Goal: Task Accomplishment & Management: Manage account settings

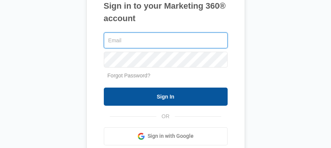
type input "[PERSON_NAME][EMAIL_ADDRESS][PERSON_NAME][DOMAIN_NAME]"
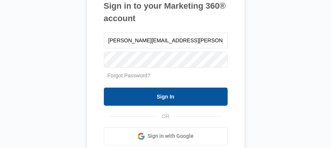
click at [148, 97] on input "Sign In" at bounding box center [166, 97] width 124 height 18
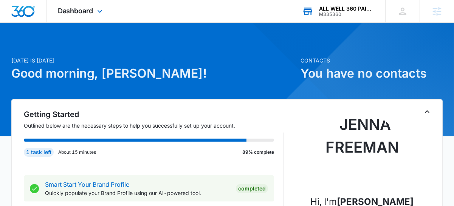
click at [355, 7] on div "ALL WELL 360 PAINTING LLC" at bounding box center [346, 9] width 55 height 6
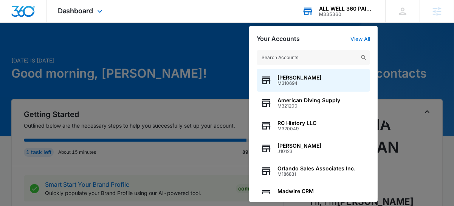
click at [355, 35] on div "Your Accounts View All" at bounding box center [313, 38] width 113 height 7
drag, startPoint x: 360, startPoint y: 38, endPoint x: 364, endPoint y: 43, distance: 7.0
click at [360, 38] on link "View All" at bounding box center [360, 39] width 20 height 6
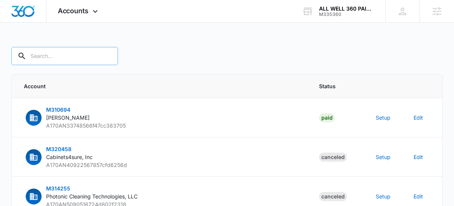
click at [58, 64] on input "text" at bounding box center [64, 56] width 107 height 18
paste input "M335360"
type input "M335360"
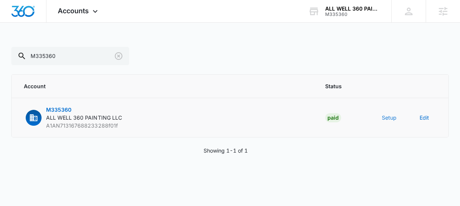
click at [388, 115] on button "Setup" at bounding box center [389, 117] width 15 height 8
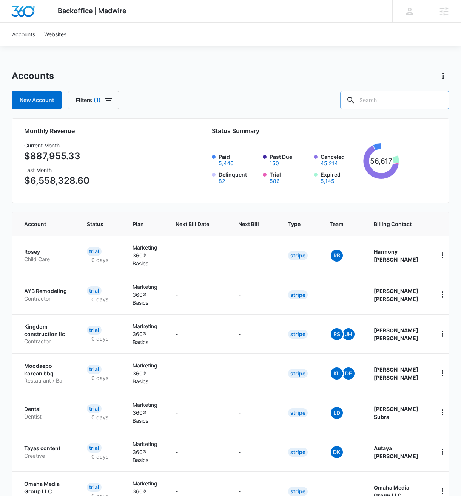
click at [394, 104] on input "text" at bounding box center [394, 100] width 109 height 18
paste input "M335360"
type input "M335360"
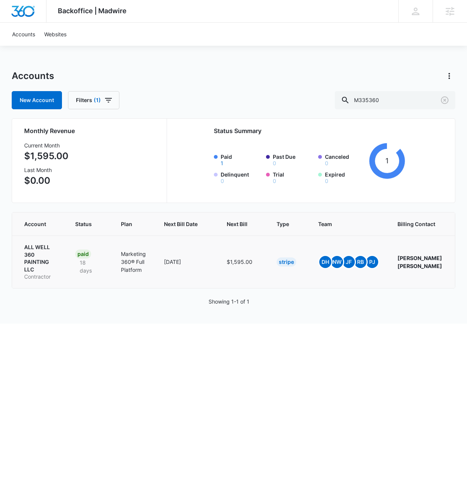
click at [37, 252] on p "ALL WELL 360 PAINTING LLC" at bounding box center [40, 257] width 33 height 29
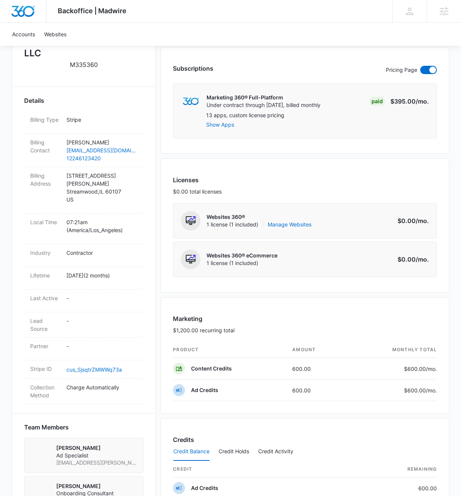
scroll to position [221, 0]
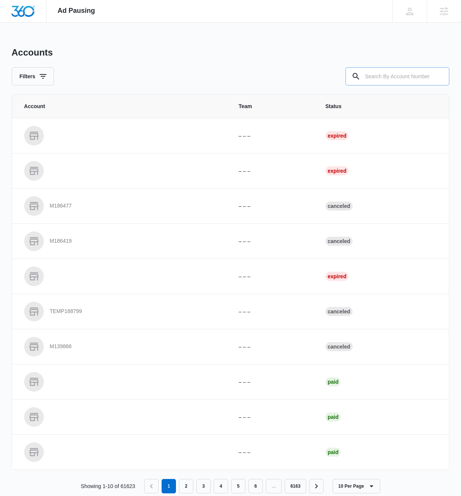
click at [392, 80] on input "text" at bounding box center [398, 76] width 104 height 18
paste input "M335360"
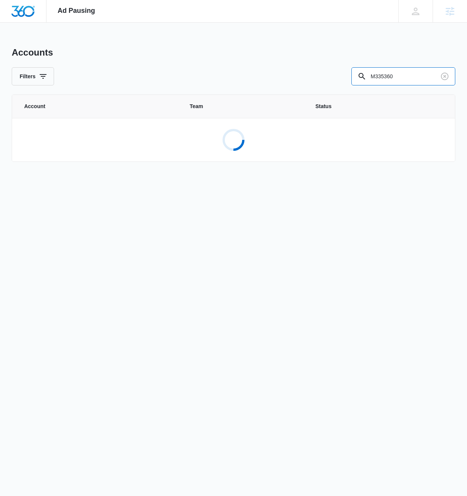
type input "M335360"
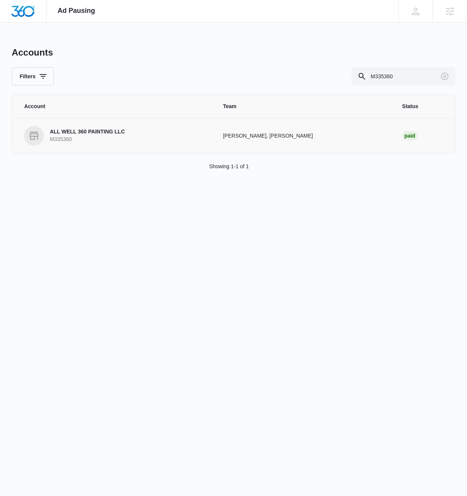
click at [64, 134] on p "ALL WELL 360 PAINTING LLC" at bounding box center [87, 132] width 75 height 8
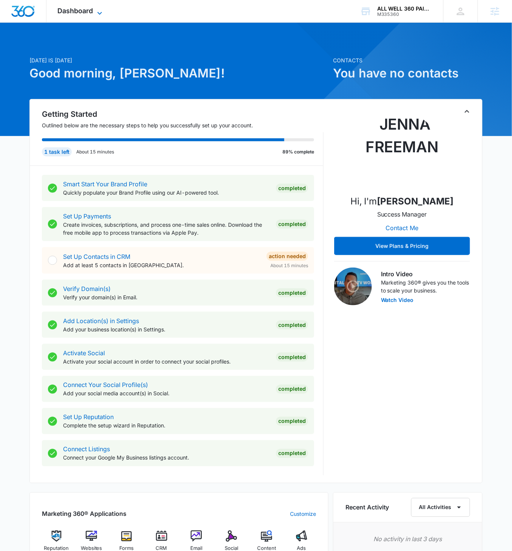
click at [93, 7] on span "Dashboard" at bounding box center [76, 11] width 36 height 8
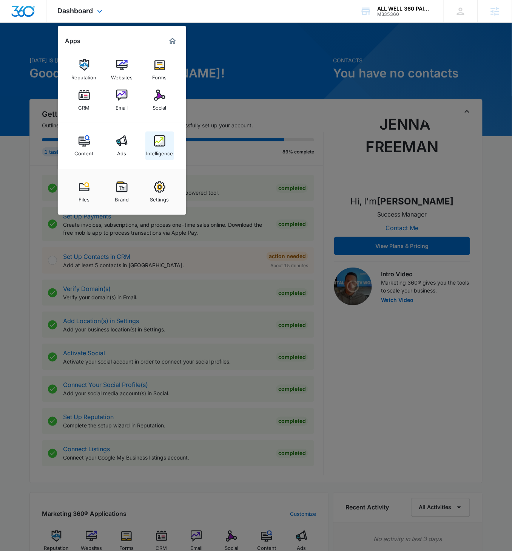
click at [161, 138] on img at bounding box center [159, 140] width 11 height 11
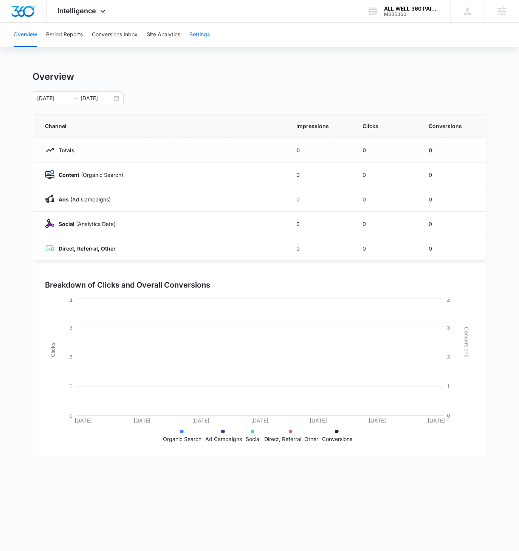
click at [207, 40] on button "Settings" at bounding box center [199, 35] width 20 height 24
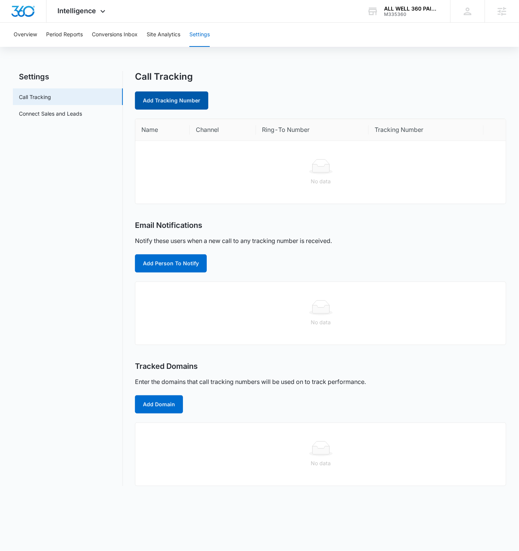
click at [181, 106] on link "Add Tracking Number" at bounding box center [171, 100] width 73 height 18
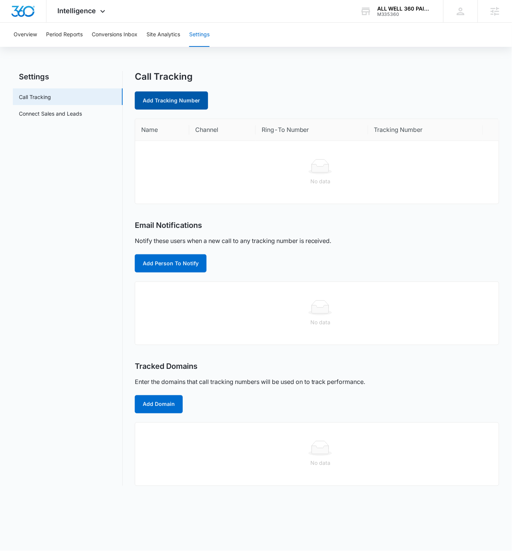
select select "by_area_code"
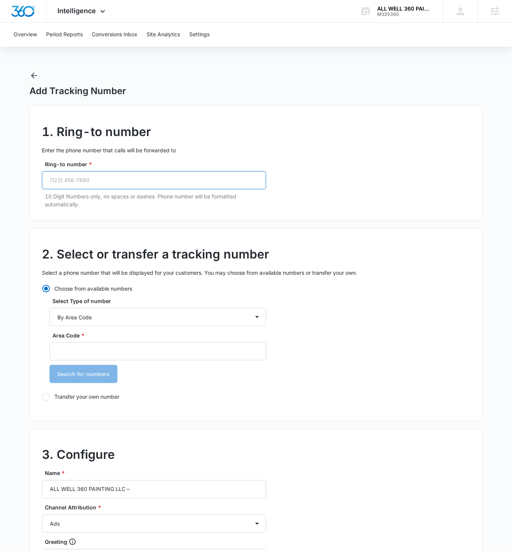
click at [116, 182] on input "Ring-to number *" at bounding box center [154, 180] width 224 height 18
paste input "(224) 612-3420"
type input "(224) 612-3420"
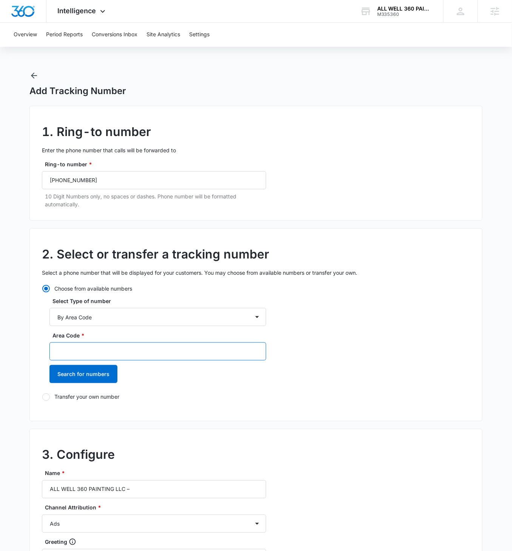
click at [102, 317] on input "Area Code *" at bounding box center [157, 351] width 217 height 18
type input "224"
click at [49, 317] on button "Search for numbers" at bounding box center [83, 374] width 68 height 18
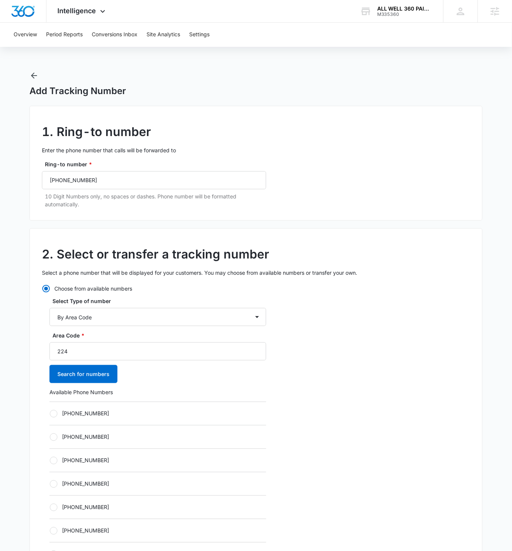
click at [53, 317] on div at bounding box center [54, 414] width 8 height 8
click at [50, 317] on input "+12242026918" at bounding box center [49, 413] width 0 height 0
radio input "true"
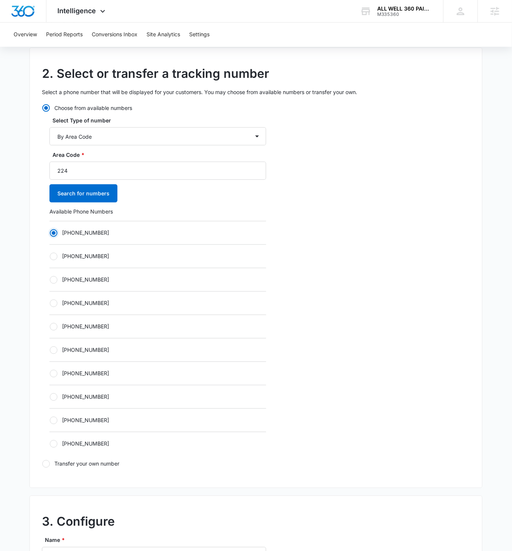
scroll to position [293, 0]
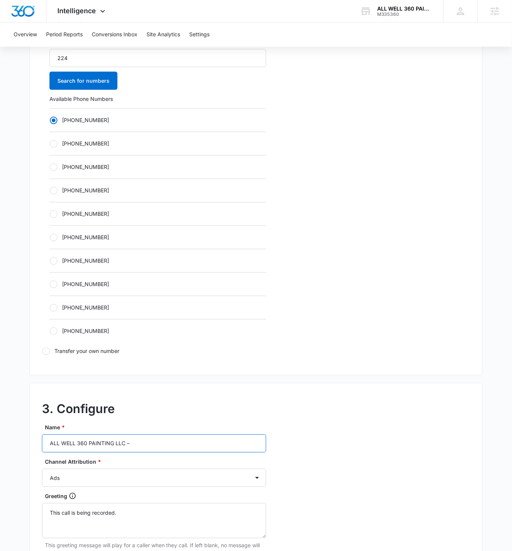
drag, startPoint x: 156, startPoint y: 438, endPoint x: 160, endPoint y: 436, distance: 4.3
click at [156, 317] on input "ALL WELL 360 PAINTING LLC –" at bounding box center [154, 443] width 224 height 18
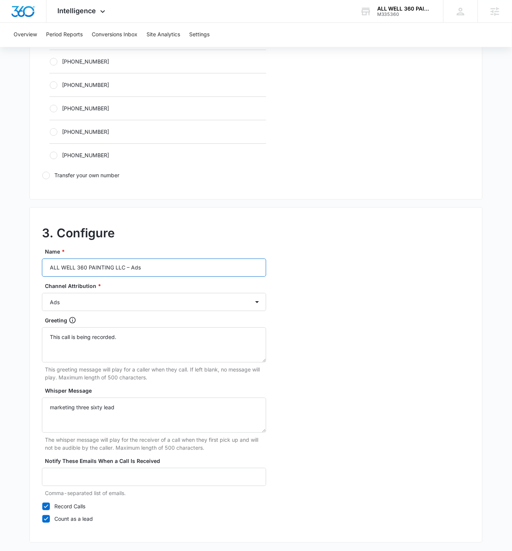
scroll to position [497, 0]
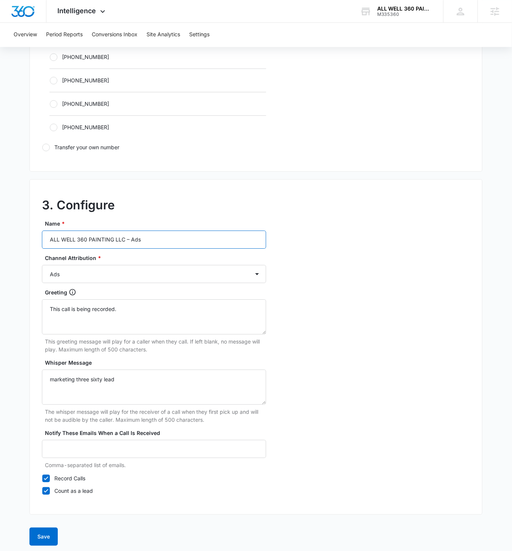
type input "ALL WELL 360 PAINTING LLC – Ads"
click at [47, 317] on button "Save" at bounding box center [43, 536] width 28 height 18
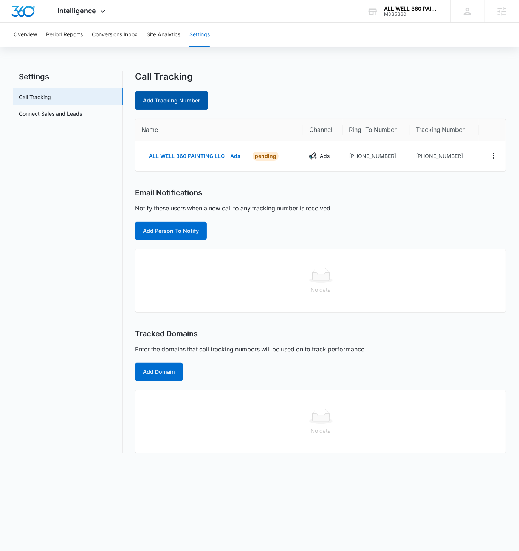
drag, startPoint x: 185, startPoint y: 98, endPoint x: 189, endPoint y: 105, distance: 7.9
click at [185, 98] on link "Add Tracking Number" at bounding box center [171, 100] width 73 height 18
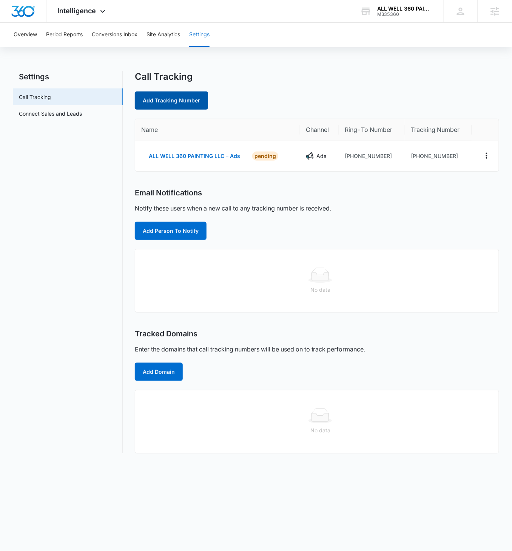
select select "by_area_code"
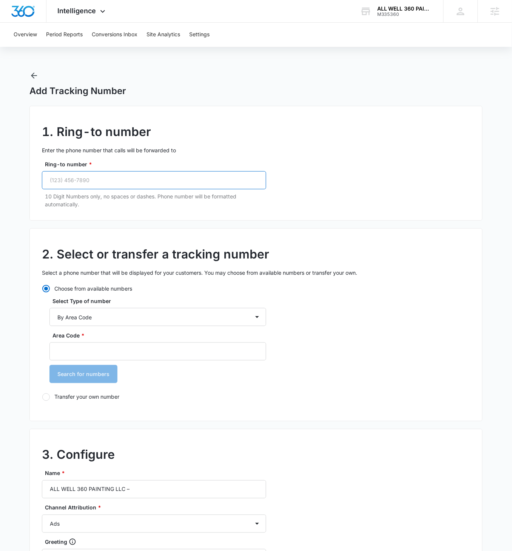
click at [104, 183] on input "Ring-to number *" at bounding box center [154, 180] width 224 height 18
paste input "(224) 612-3420"
type input "(224) 612-3420"
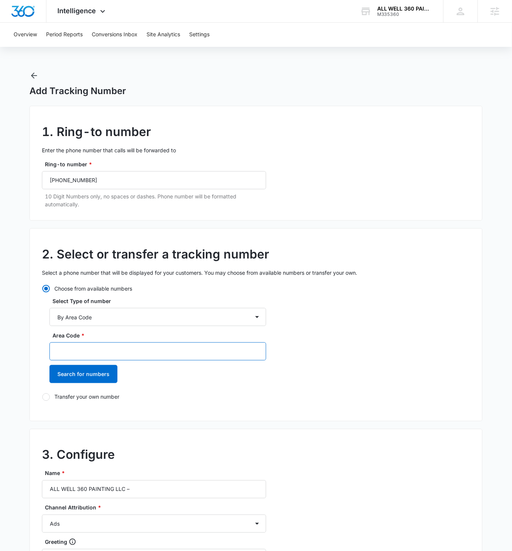
click at [86, 317] on input "Area Code *" at bounding box center [157, 351] width 217 height 18
type input "24"
type input "224"
click at [49, 317] on button "Search for numbers" at bounding box center [83, 374] width 68 height 18
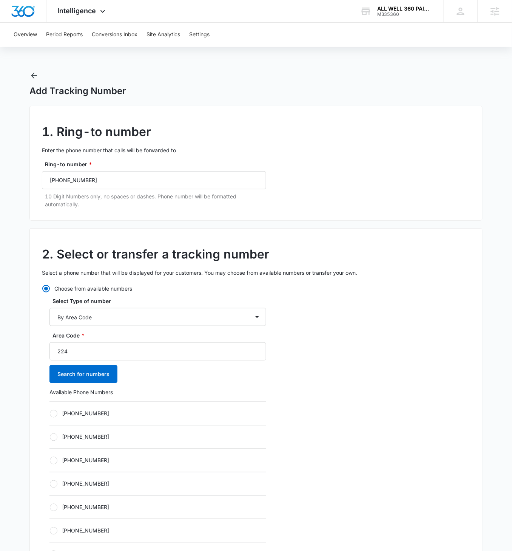
click at [56, 317] on div at bounding box center [54, 414] width 8 height 8
click at [50, 317] on input "[PHONE_NUMBER]" at bounding box center [49, 413] width 0 height 0
radio input "true"
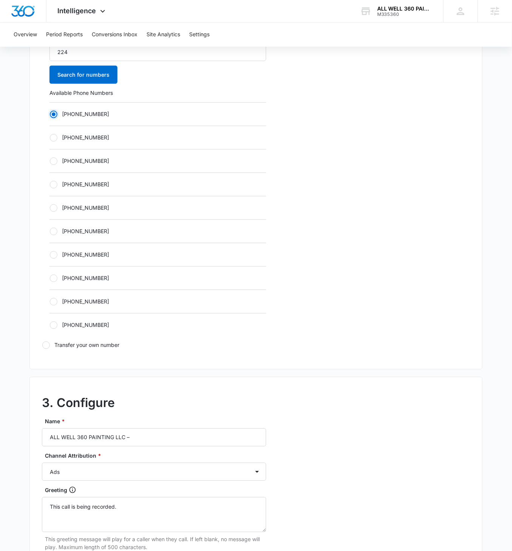
scroll to position [336, 0]
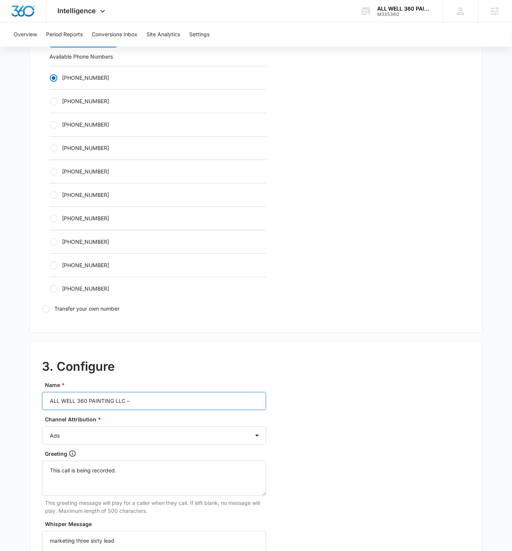
click at [170, 317] on input "ALL WELL 360 PAINTING LLC –" at bounding box center [154, 401] width 224 height 18
click at [172, 317] on input "ALL WELL 360 PAINTING LLC –" at bounding box center [154, 401] width 224 height 18
type input "ALL WELL 360 PAINTING LLC – Content"
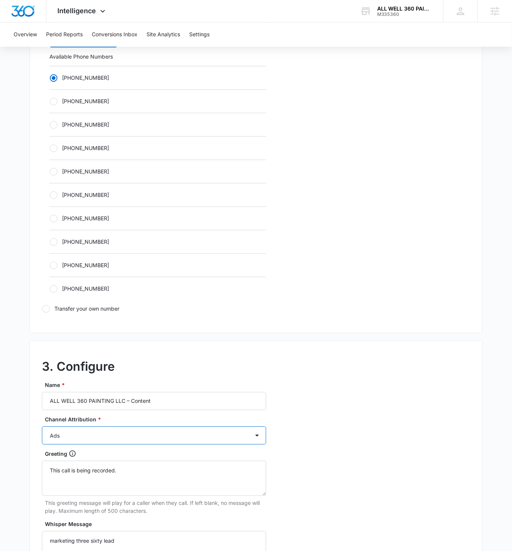
click at [202, 317] on select "Ads Local Service Ads Content Social Other" at bounding box center [154, 436] width 224 height 18
select select "CONTENT"
click at [42, 317] on select "Ads Local Service Ads Content Social Other" at bounding box center [154, 436] width 224 height 18
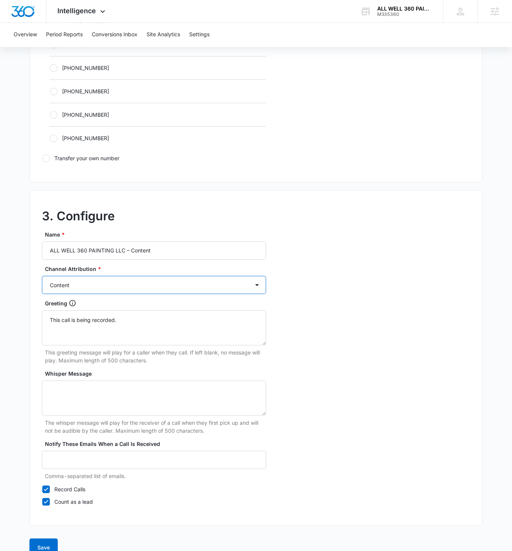
scroll to position [497, 0]
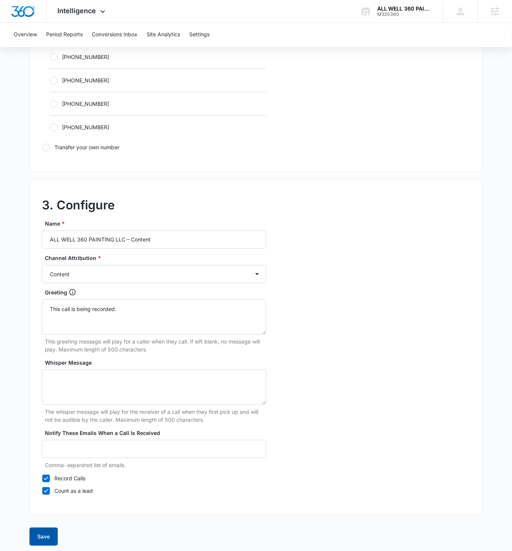
click at [39, 317] on button "Save" at bounding box center [43, 536] width 28 height 18
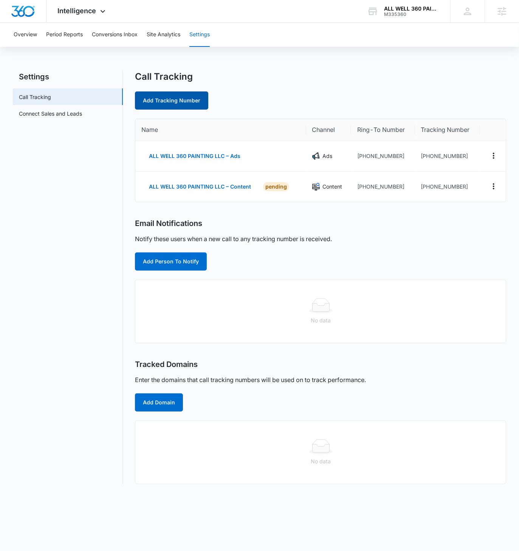
click at [163, 93] on link "Add Tracking Number" at bounding box center [171, 100] width 73 height 18
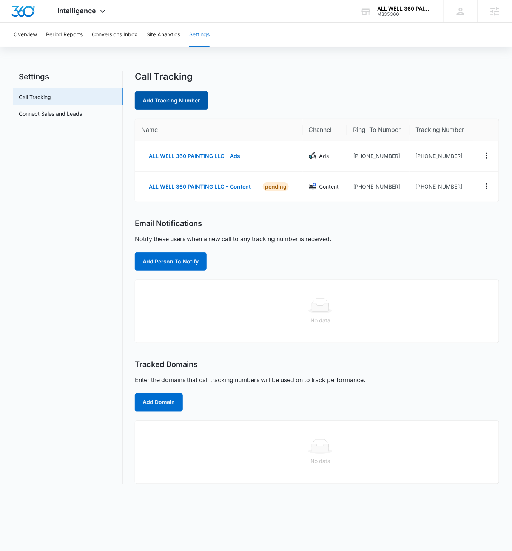
select select "by_area_code"
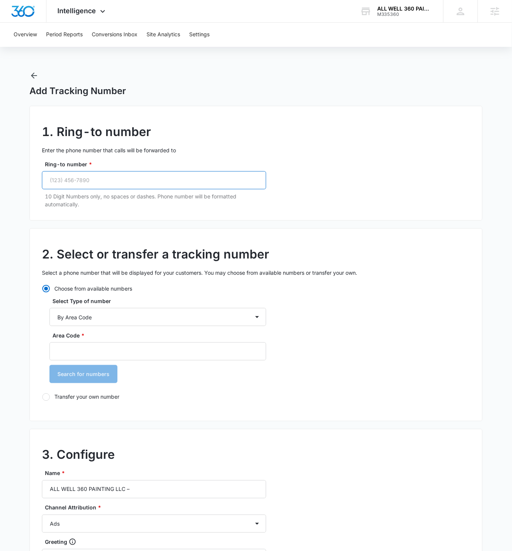
click at [93, 179] on input "Ring-to number *" at bounding box center [154, 180] width 224 height 18
paste input "(224) 612-3420"
type input "(224) 612-3420"
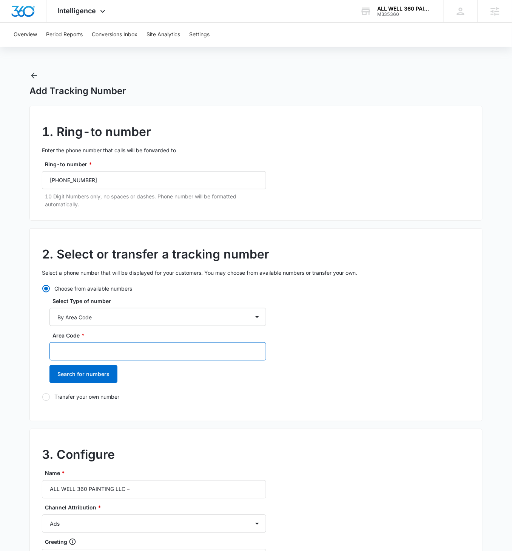
click at [87, 317] on input "Area Code *" at bounding box center [157, 351] width 217 height 18
type input "224"
click at [49, 317] on button "Search for numbers" at bounding box center [83, 374] width 68 height 18
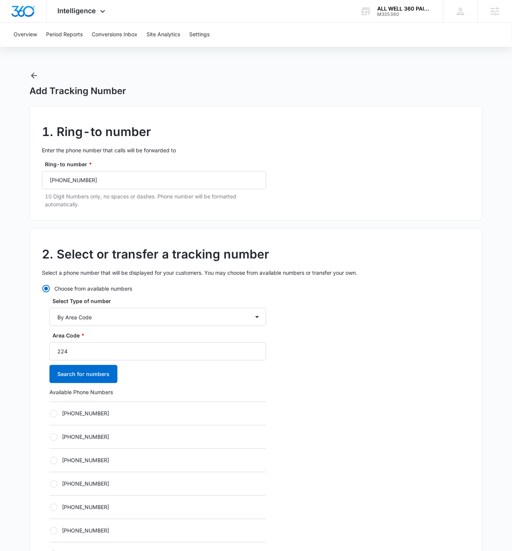
click at [60, 317] on label "[PHONE_NUMBER]" at bounding box center [157, 414] width 217 height 8
click at [50, 317] on input "[PHONE_NUMBER]" at bounding box center [49, 413] width 0 height 0
radio input "true"
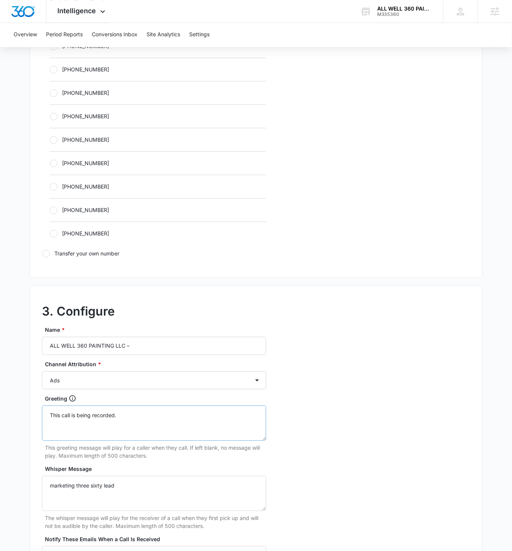
scroll to position [399, 0]
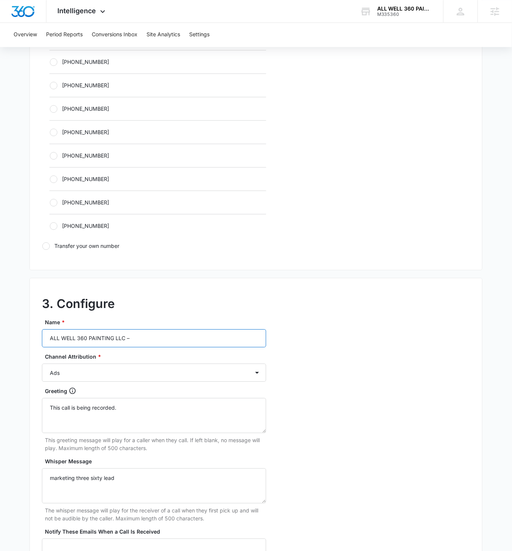
click at [159, 317] on input "ALL WELL 360 PAINTING LLC –" at bounding box center [154, 338] width 224 height 18
type input "ALL WELL 360 PAINTING LLC – Social"
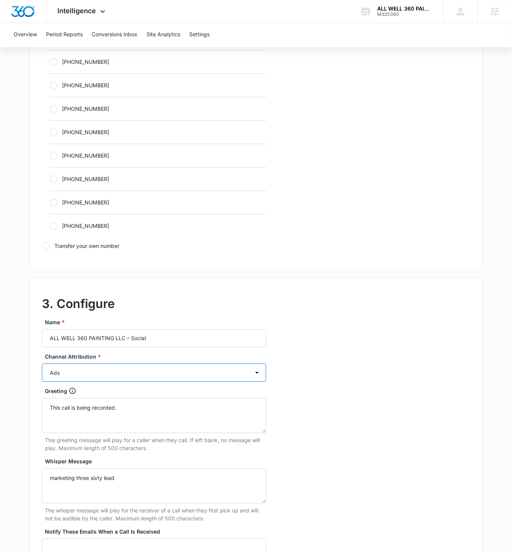
click at [236, 317] on select "Ads Local Service Ads Content Social Other" at bounding box center [154, 372] width 224 height 18
select select "SOCIAL"
click at [42, 317] on select "Ads Local Service Ads Content Social Other" at bounding box center [154, 372] width 224 height 18
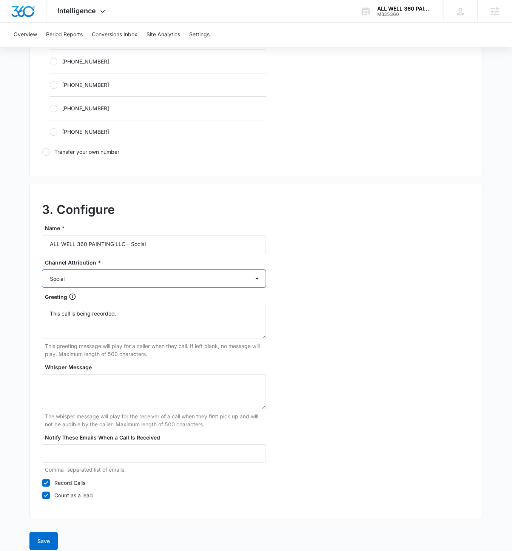
scroll to position [492, 0]
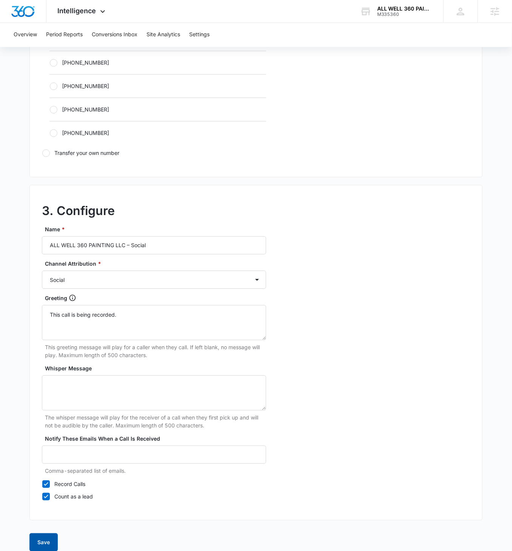
click at [43, 317] on button "Save" at bounding box center [43, 542] width 28 height 18
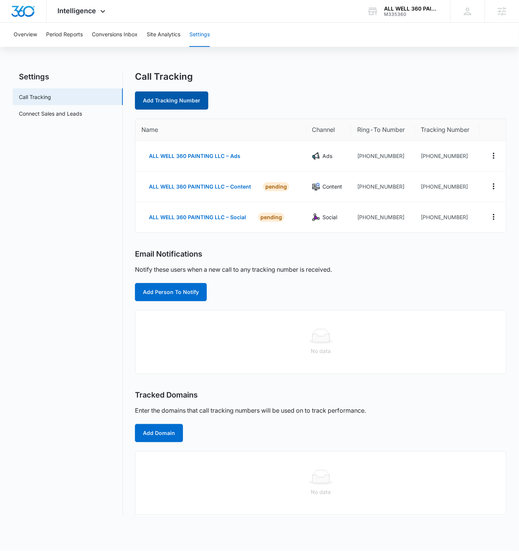
click at [175, 97] on link "Add Tracking Number" at bounding box center [171, 100] width 73 height 18
select select "by_area_code"
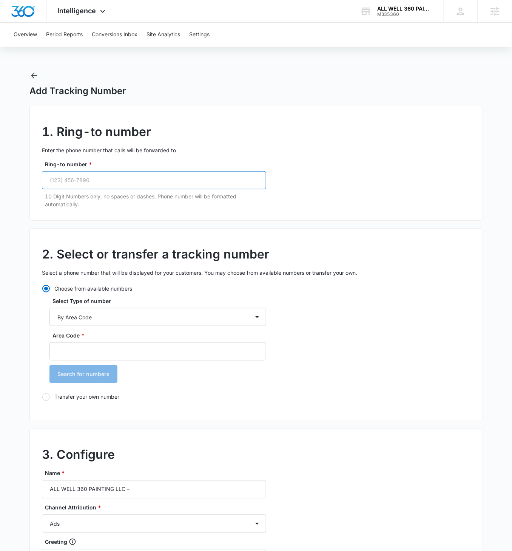
click at [91, 181] on input "Ring-to number *" at bounding box center [154, 180] width 224 height 18
paste input "(224) 612-3420"
type input "(224) 612-3420"
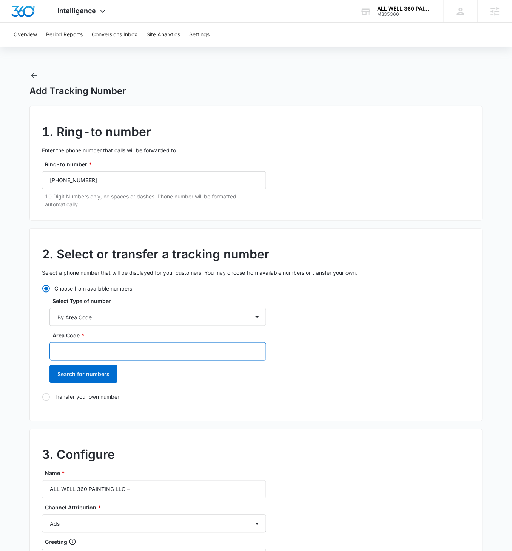
click at [98, 317] on input "Area Code *" at bounding box center [157, 351] width 217 height 18
type input "224"
click at [49, 317] on button "Search for numbers" at bounding box center [83, 374] width 68 height 18
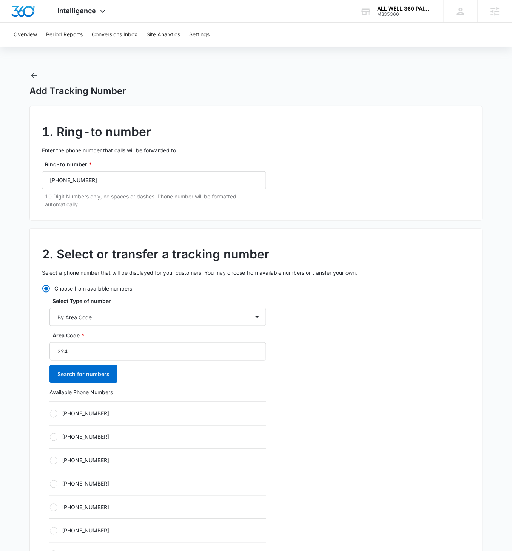
click at [47, 317] on div "Choose from available numbers Select Type of number By City & State By State On…" at bounding box center [154, 466] width 224 height 364
click at [52, 317] on div at bounding box center [54, 414] width 8 height 8
click at [50, 317] on input "+12242129371" at bounding box center [49, 413] width 0 height 0
radio input "true"
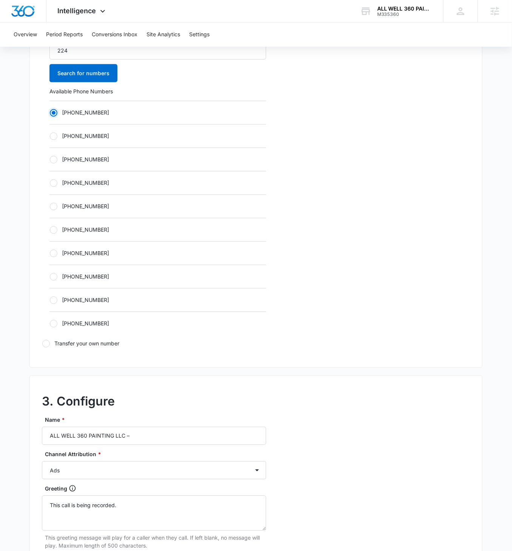
scroll to position [357, 0]
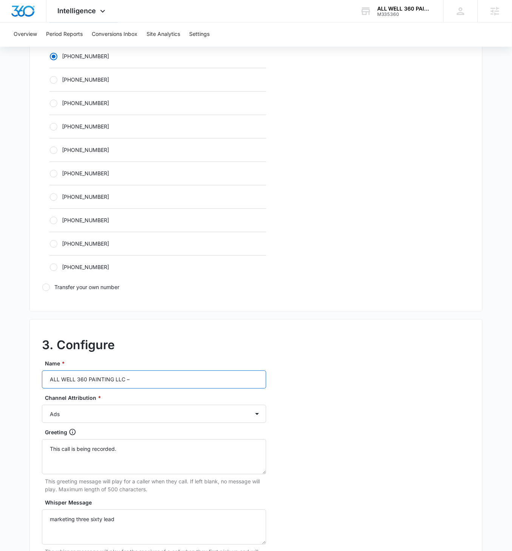
click at [156, 317] on input "ALL WELL 360 PAINTING LLC –" at bounding box center [154, 380] width 224 height 18
click at [163, 317] on input "ALL WELL 360 PAINTING LLC –" at bounding box center [154, 379] width 224 height 18
click at [165, 317] on input "ALL WELL 360 PAINTING LLC –" at bounding box center [154, 379] width 224 height 18
click at [163, 317] on input "ALL WELL 360 PAINTING LLC –" at bounding box center [154, 379] width 224 height 18
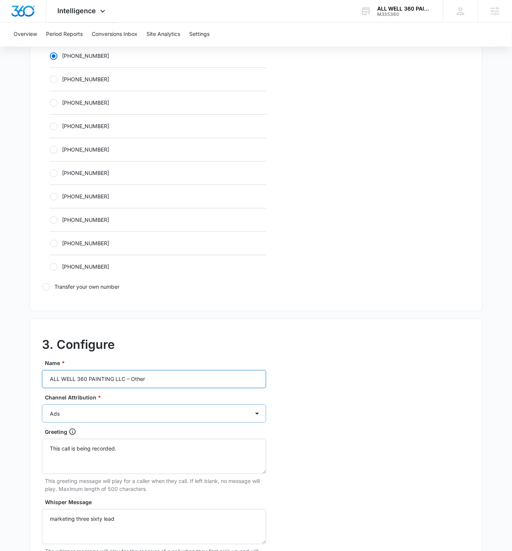
type input "ALL WELL 360 PAINTING LLC – Other"
click at [220, 317] on select "Ads Local Service Ads Content Social Other" at bounding box center [154, 414] width 224 height 18
select select "OTHER"
click at [42, 317] on select "Ads Local Service Ads Content Social Other" at bounding box center [154, 414] width 224 height 18
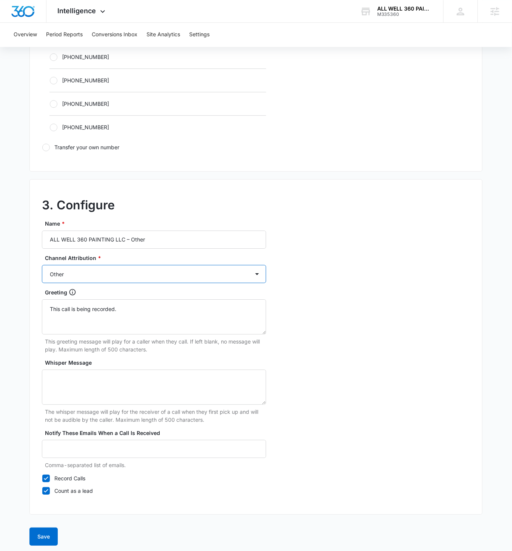
scroll to position [490, 0]
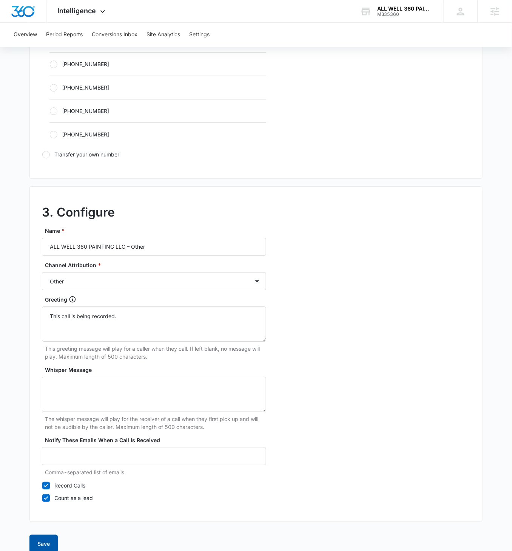
click at [51, 317] on button "Save" at bounding box center [43, 544] width 28 height 18
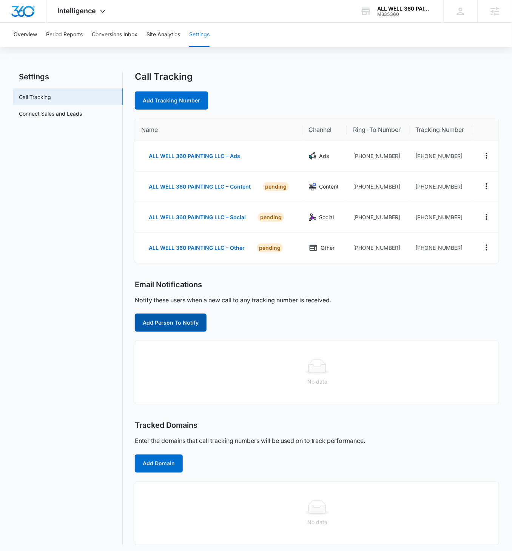
click at [187, 317] on button "Add Person To Notify" at bounding box center [171, 323] width 72 height 18
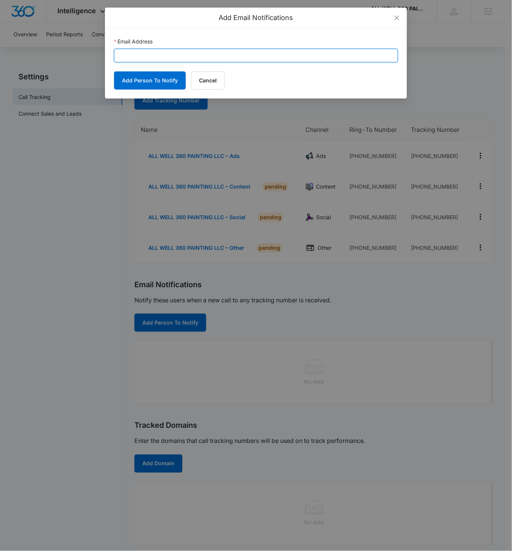
click at [169, 55] on input "Email Address" at bounding box center [256, 56] width 284 height 14
paste input "Marek360miko@icloud.com"
type input "Marek360miko@icloud.com"
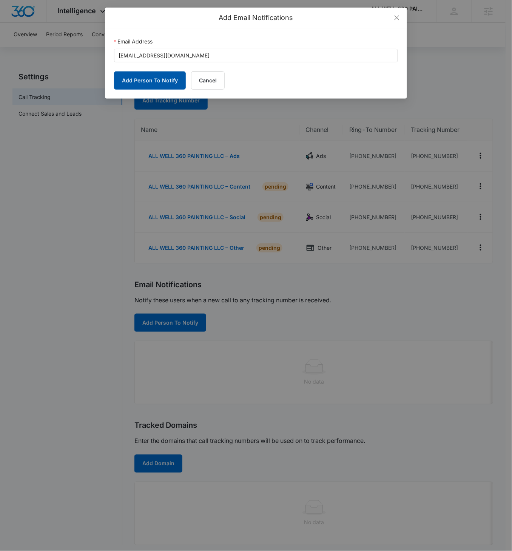
click at [154, 75] on button "Add Person To Notify" at bounding box center [150, 80] width 72 height 18
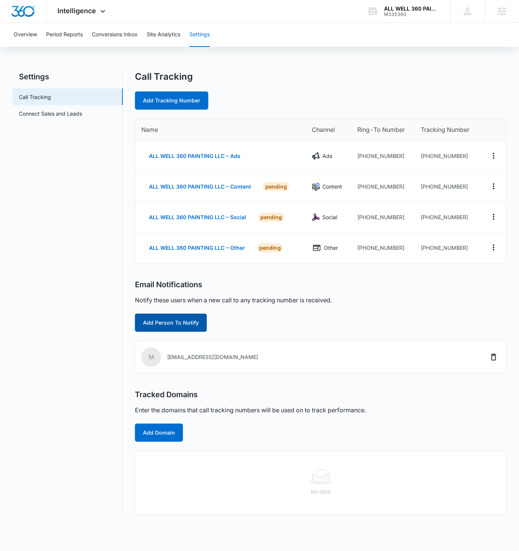
click at [185, 317] on button "Add Person To Notify" at bounding box center [171, 323] width 72 height 18
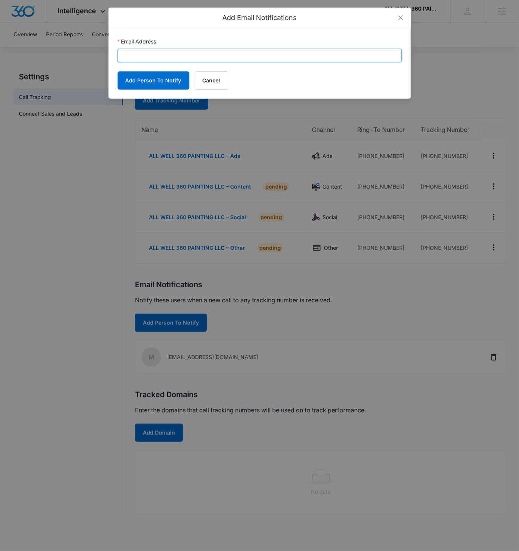
click at [175, 52] on input "Email Address" at bounding box center [260, 56] width 284 height 14
paste input "leohernandez1324@gmail.com"
type input "leohernandez1324@gmail.com"
click at [140, 94] on div "Email Address leohernandez1324@gmail.com Add Person To Notify Cancel" at bounding box center [259, 63] width 302 height 70
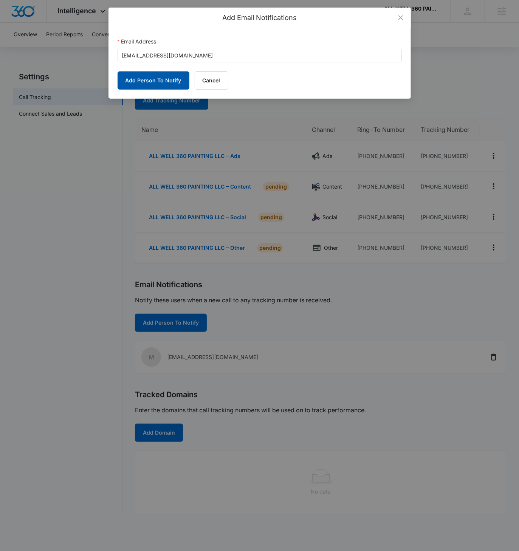
click at [145, 80] on button "Add Person To Notify" at bounding box center [154, 80] width 72 height 18
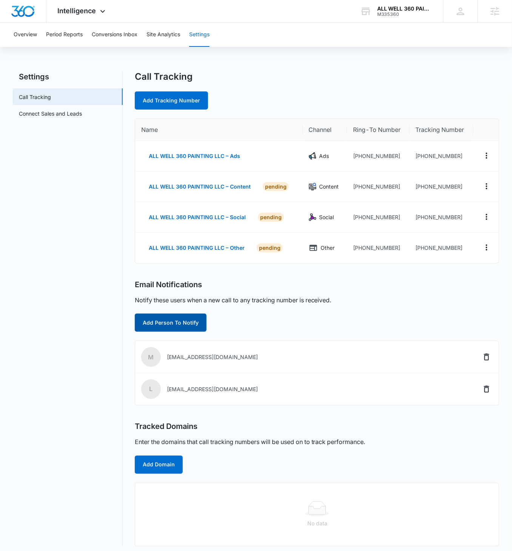
click at [175, 317] on button "Add Person To Notify" at bounding box center [171, 323] width 72 height 18
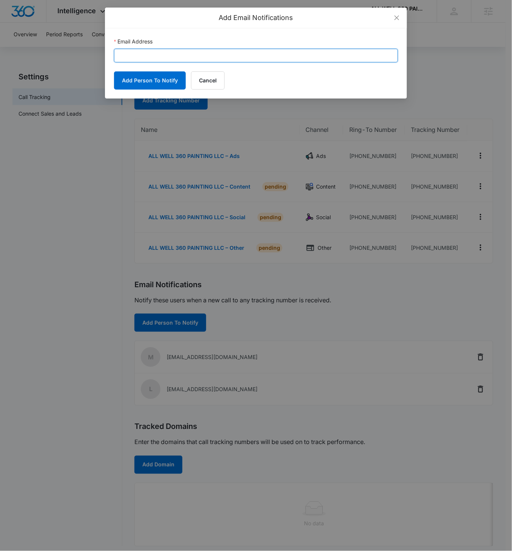
click at [172, 50] on input "Email Address" at bounding box center [256, 56] width 284 height 14
paste input "jenna.freeman@madwire.com"
type input "jenna.freeman@madwire.com"
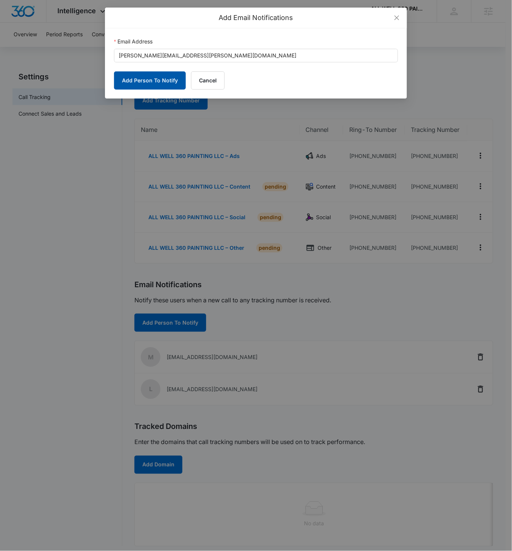
click at [135, 75] on button "Add Person To Notify" at bounding box center [150, 80] width 72 height 18
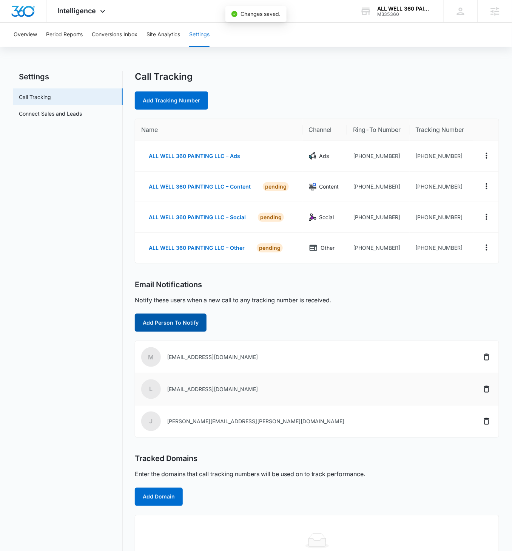
scroll to position [34, 0]
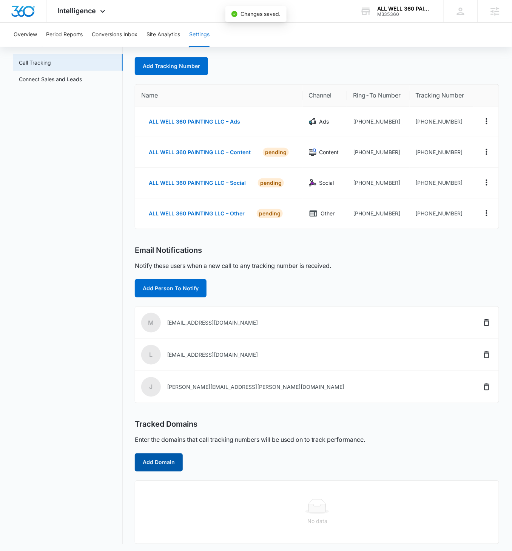
click at [161, 317] on button "Add Domain" at bounding box center [159, 462] width 48 height 18
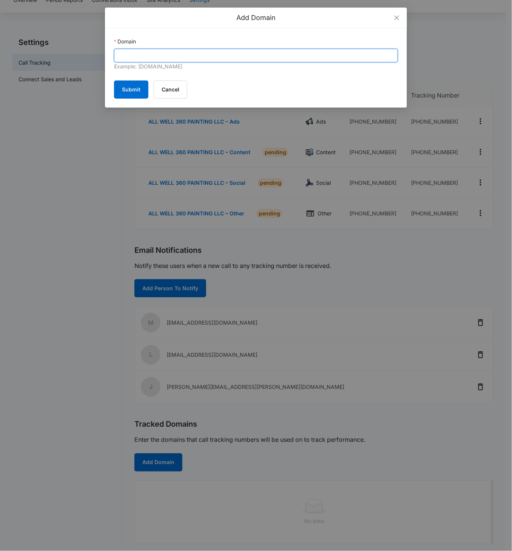
click at [175, 52] on input "Domain" at bounding box center [256, 56] width 284 height 14
paste input "allwell360painting.com"
type input "allwell360painting.com"
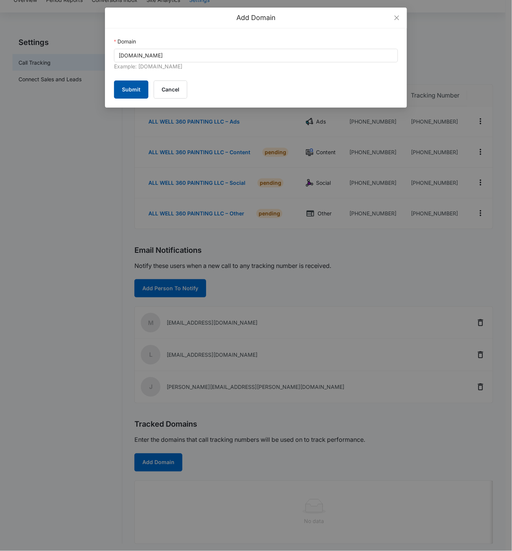
drag, startPoint x: 129, startPoint y: 88, endPoint x: 134, endPoint y: 95, distance: 8.2
click at [129, 88] on button "Submit" at bounding box center [131, 89] width 34 height 18
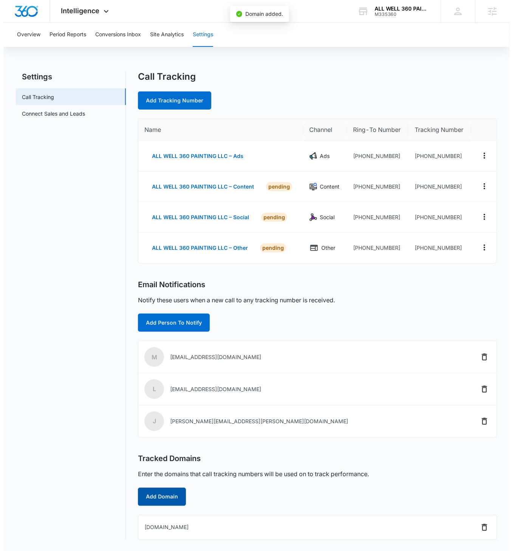
scroll to position [0, 0]
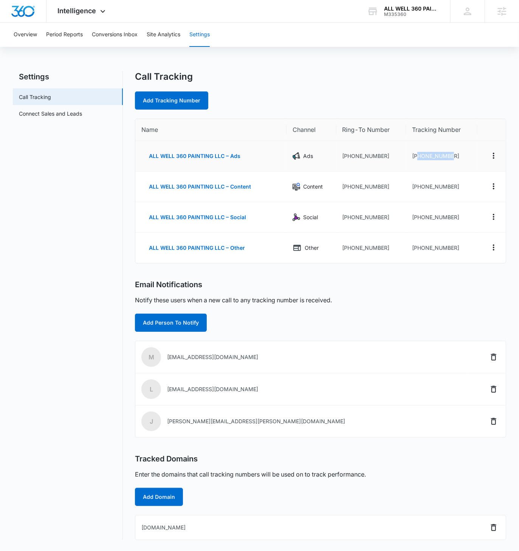
drag, startPoint x: 454, startPoint y: 158, endPoint x: 417, endPoint y: 156, distance: 37.1
click at [417, 156] on td "+12242026918" at bounding box center [441, 156] width 71 height 31
copy td "2242026918"
drag, startPoint x: 451, startPoint y: 186, endPoint x: 416, endPoint y: 184, distance: 35.2
click at [416, 184] on td "+12242027345" at bounding box center [441, 187] width 71 height 31
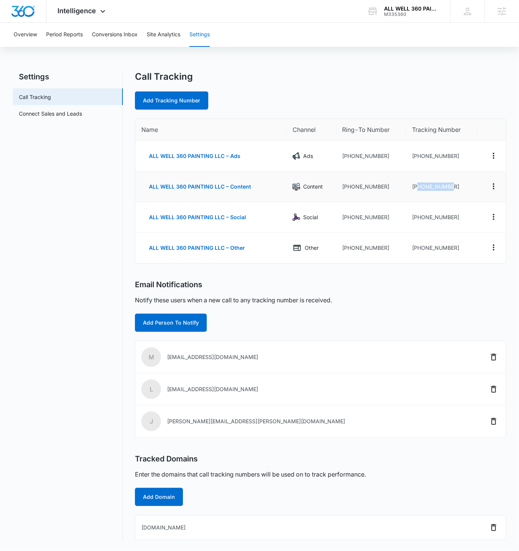
copy td "2242027345"
drag, startPoint x: 456, startPoint y: 216, endPoint x: 416, endPoint y: 217, distance: 40.1
click at [416, 217] on td "+12242105165" at bounding box center [441, 217] width 71 height 31
copy td "2242105165"
drag, startPoint x: 453, startPoint y: 247, endPoint x: 419, endPoint y: 246, distance: 34.4
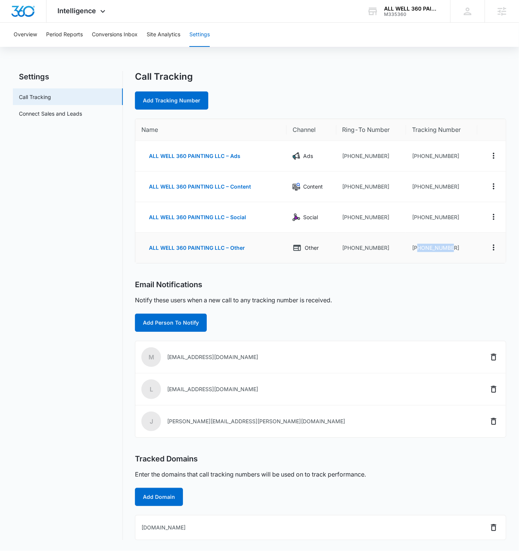
click at [419, 246] on td "+12242129371" at bounding box center [441, 248] width 71 height 30
copy td "2242129371"
click at [408, 9] on div "ALL WELL 360 PAINTING LLC" at bounding box center [411, 9] width 55 height 6
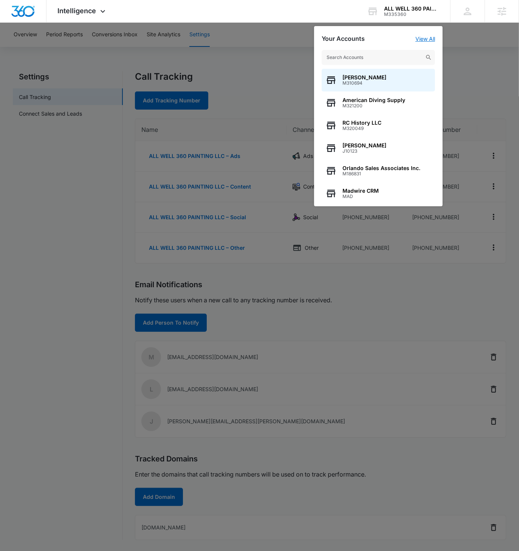
click at [422, 38] on link "View All" at bounding box center [425, 39] width 20 height 6
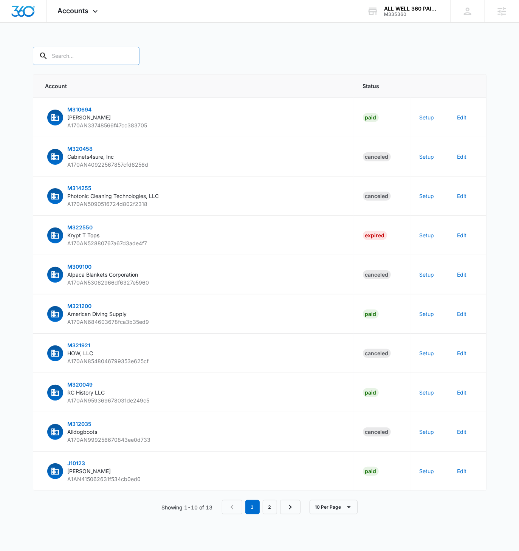
click at [78, 57] on input "text" at bounding box center [86, 56] width 107 height 18
paste input "M335360"
type input "M335360"
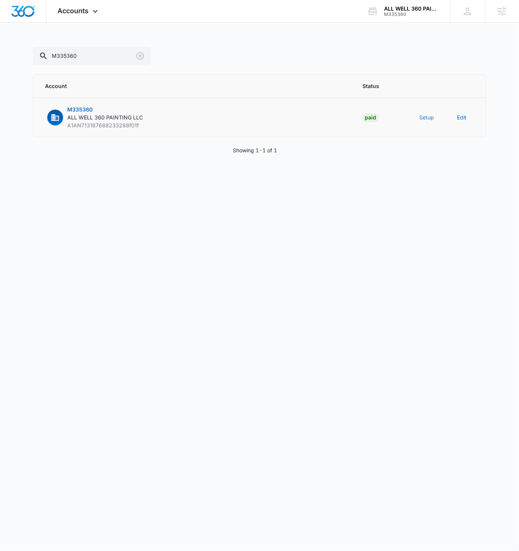
click at [424, 117] on button "Setup" at bounding box center [426, 117] width 15 height 8
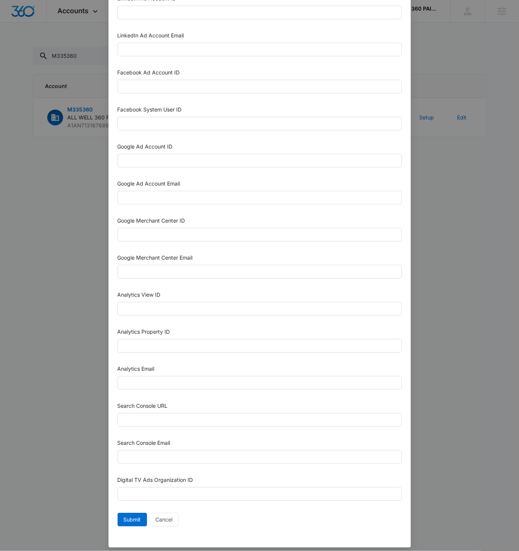
scroll to position [86, 0]
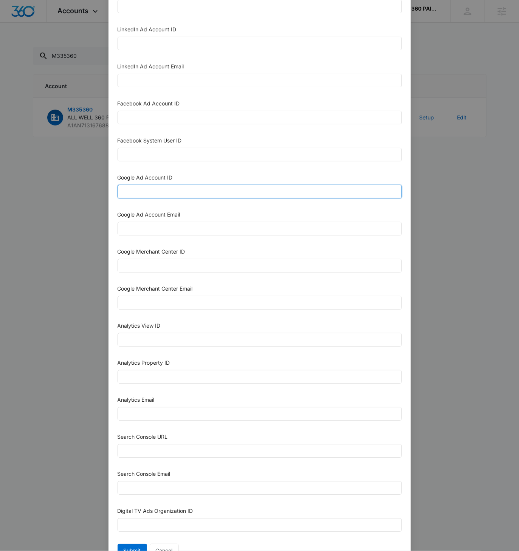
click at [139, 188] on input "Google Ad Account ID" at bounding box center [260, 192] width 284 height 14
paste input "832-535-4944"
type input "832-535-4944"
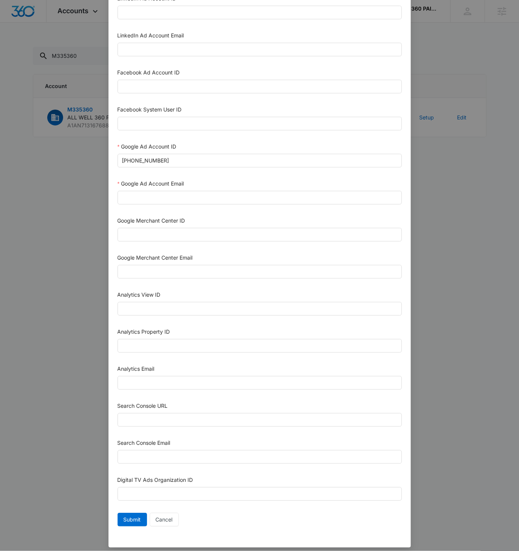
scroll to position [115, 0]
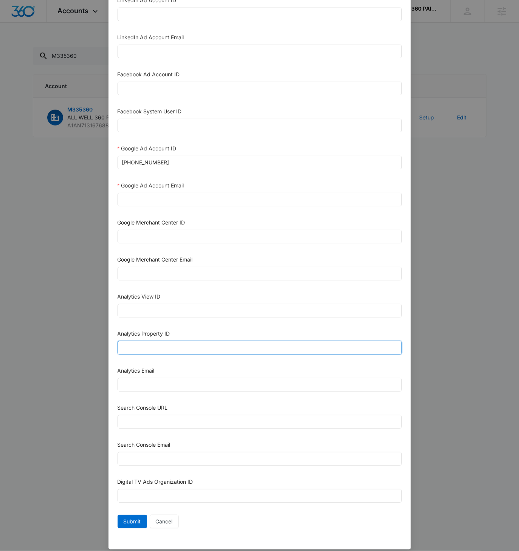
click at [153, 348] on input "Analytics Property ID" at bounding box center [260, 348] width 284 height 14
paste input "507618114"
type input "507618114"
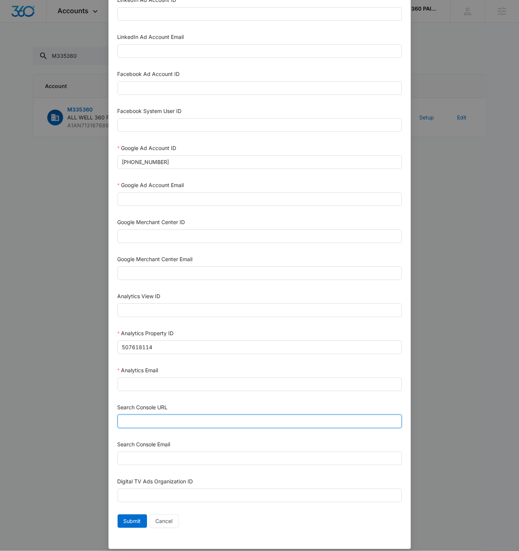
click at [159, 414] on input "Search Console URL" at bounding box center [260, 421] width 284 height 14
paste input "https://allwell360painting.com"
type input "https://allwell360painting.com"
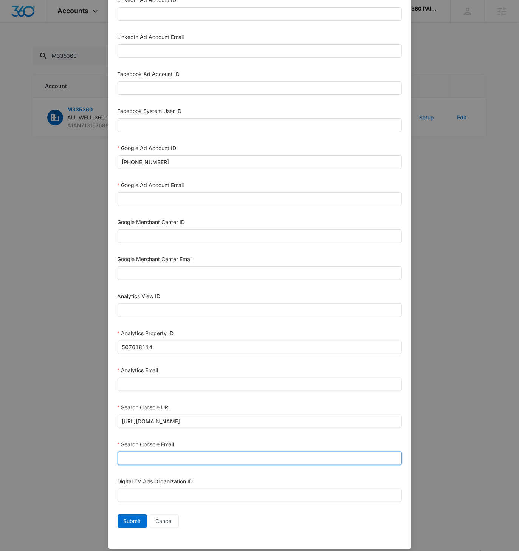
click at [156, 451] on input "Search Console Email" at bounding box center [260, 458] width 284 height 14
click at [157, 451] on input "Search Console Email" at bounding box center [260, 458] width 284 height 14
paste input "M360+Accounts1023@madwiremedia.com"
type input "M360+Accounts1023@madwiremedia.com"
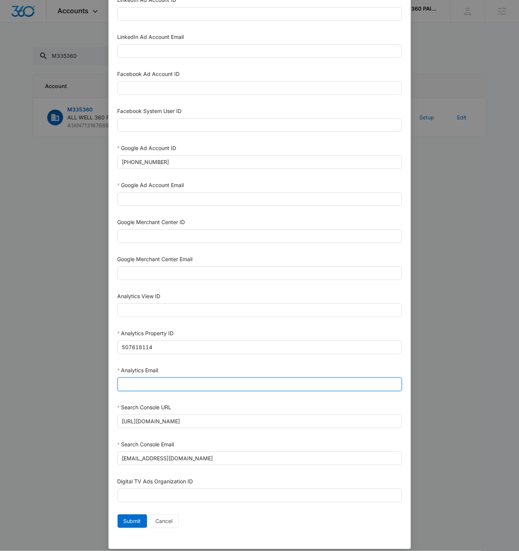
click at [145, 377] on input "Analytics Email" at bounding box center [260, 384] width 284 height 14
paste input "M360+Accounts1023@madwiremedia.com"
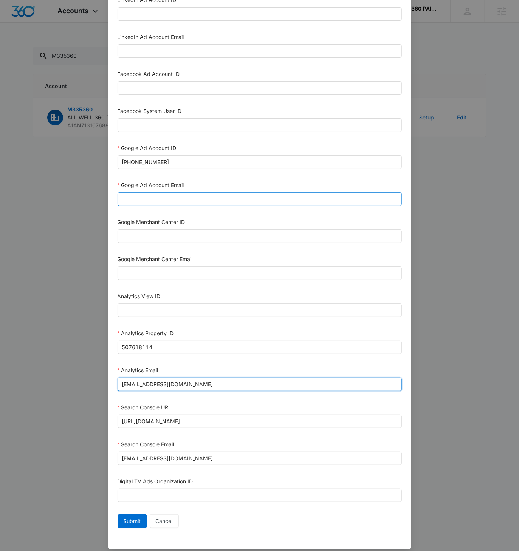
type input "M360+Accounts1023@madwiremedia.com"
click at [144, 195] on input "Google Ad Account Email" at bounding box center [260, 199] width 284 height 14
paste input "M360+Accounts1023@madwiremedia.com"
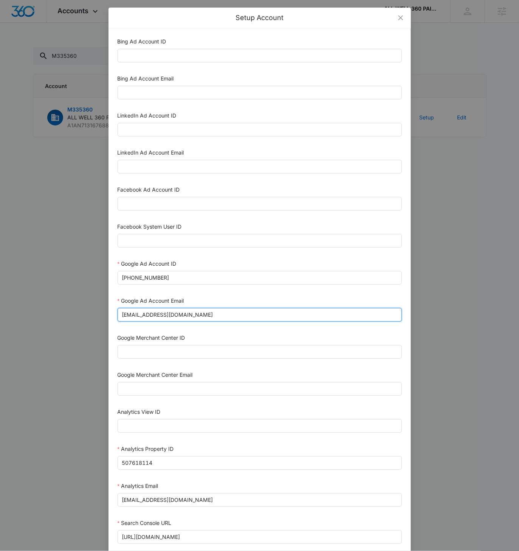
scroll to position [117, 0]
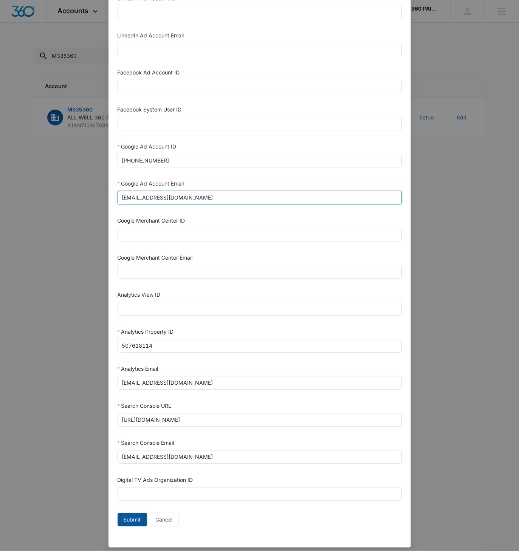
type input "M360+Accounts1023@madwiremedia.com"
drag, startPoint x: 124, startPoint y: 514, endPoint x: 128, endPoint y: 513, distance: 5.0
click at [124, 515] on span "Submit" at bounding box center [132, 519] width 17 height 8
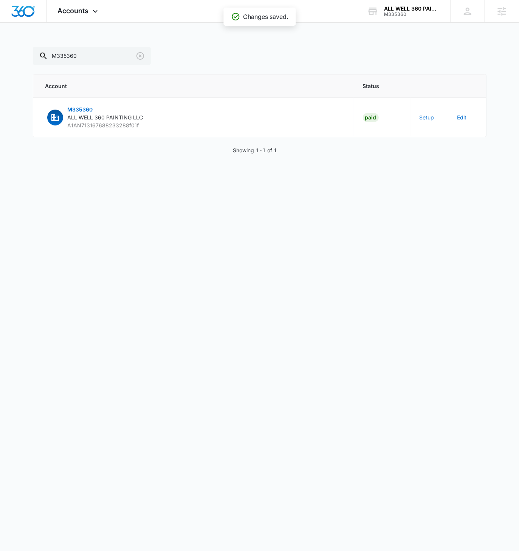
scroll to position [110, 0]
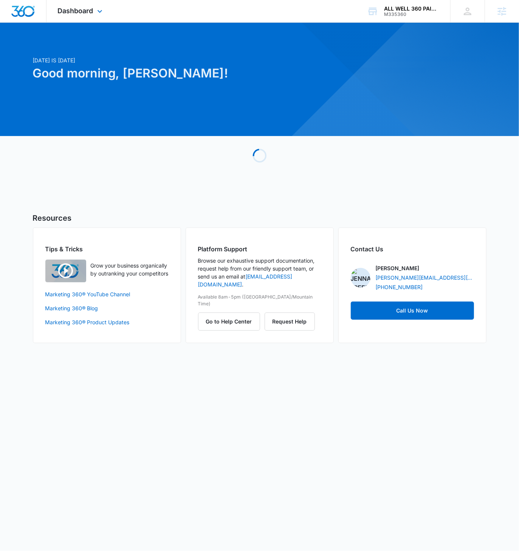
click at [73, 0] on div "Dashboard Apps Reputation Websites Forms CRM Email Social Content Ads Intellige…" at bounding box center [80, 11] width 69 height 22
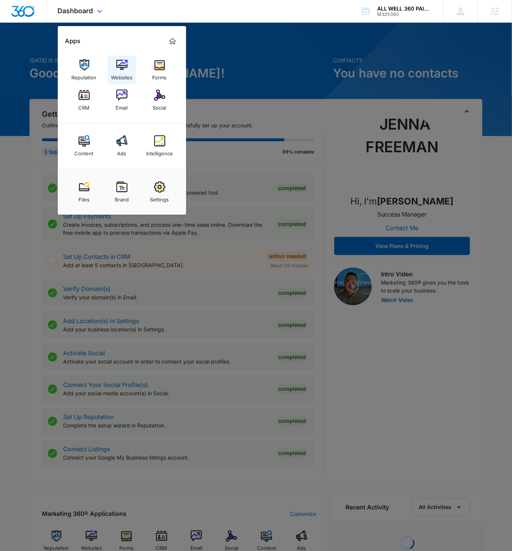
click at [125, 64] on img at bounding box center [121, 64] width 11 height 11
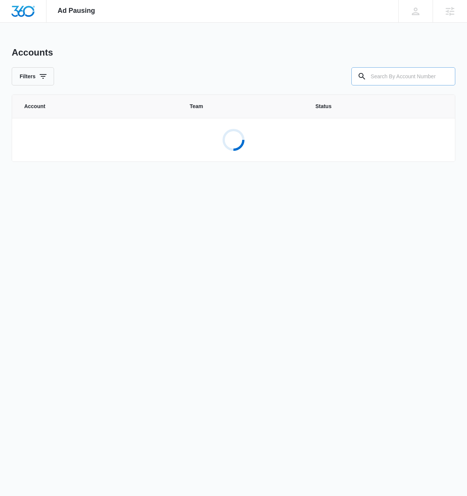
drag, startPoint x: 446, startPoint y: 83, endPoint x: 436, endPoint y: 81, distance: 10.7
click at [446, 83] on div at bounding box center [445, 76] width 12 height 18
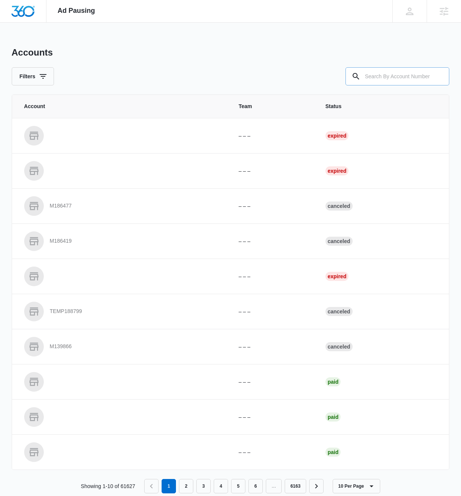
click at [414, 78] on input "text" at bounding box center [398, 76] width 104 height 18
paste input "M335360"
type input "M335360"
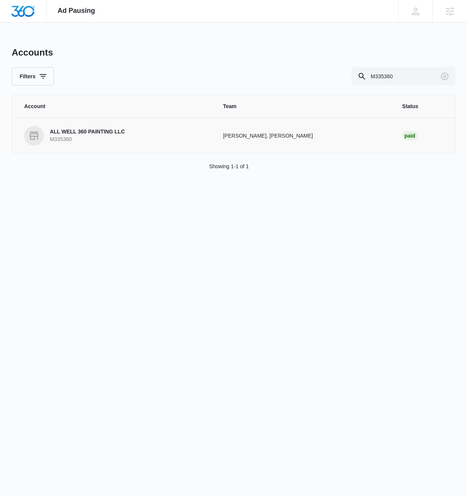
click at [130, 143] on link "ALL WELL 360 PAINTING LLC M335360" at bounding box center [114, 136] width 181 height 20
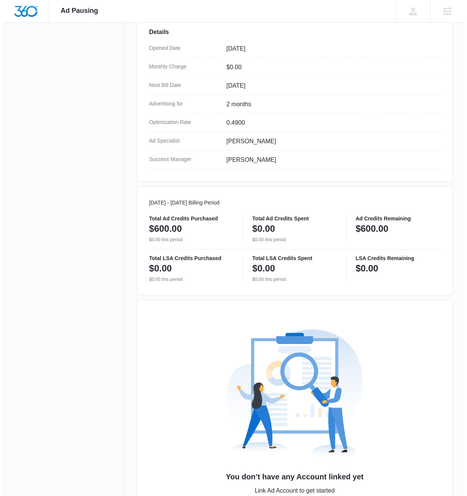
scroll to position [261, 0]
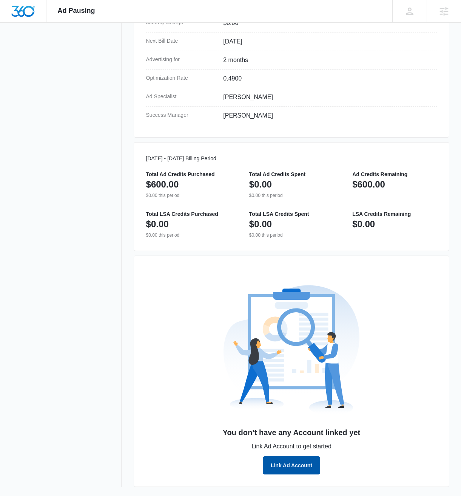
click at [296, 467] on button "Link Ad Account" at bounding box center [291, 465] width 57 height 18
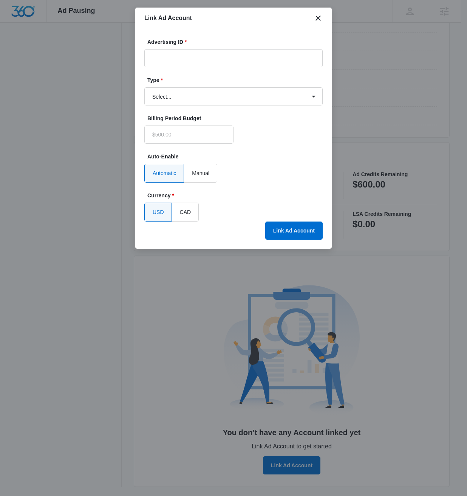
type input "$0.00"
click at [207, 58] on input "Advertising ID *" at bounding box center [233, 58] width 178 height 18
paste input "[PHONE_NUMBER]"
type input "[PHONE_NUMBER]"
click at [257, 91] on select "Select... Bing Ads Facebook Ads Google Ads" at bounding box center [233, 96] width 178 height 18
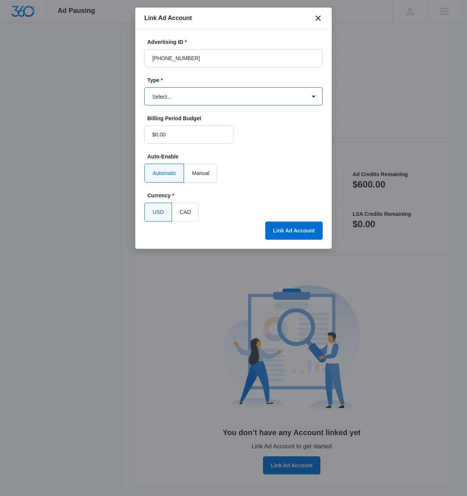
select select "google"
click at [144, 87] on select "Select... Bing Ads Facebook Ads Google Ads" at bounding box center [233, 96] width 178 height 18
click at [298, 233] on button "Link Ad Account" at bounding box center [293, 230] width 57 height 18
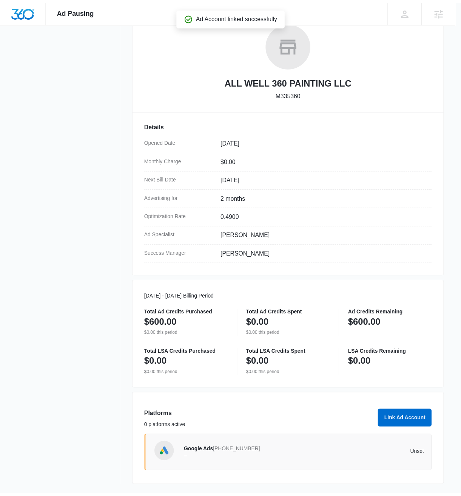
scroll to position [123, 0]
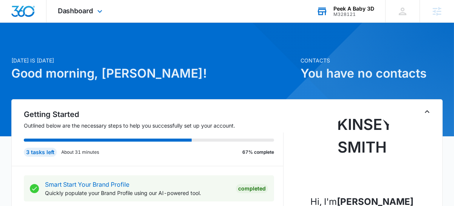
click at [358, 17] on div "Peek A Baby 3D M328121 Your Accounts View All" at bounding box center [345, 11] width 80 height 22
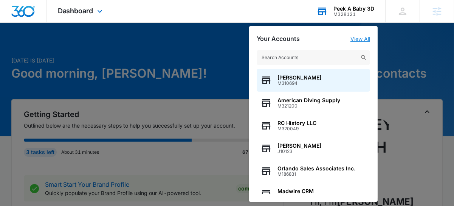
click at [360, 36] on link "View All" at bounding box center [360, 39] width 20 height 6
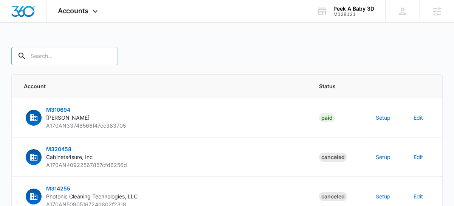
click at [68, 59] on input "text" at bounding box center [64, 56] width 107 height 18
paste input "M328121"
type input "M328121"
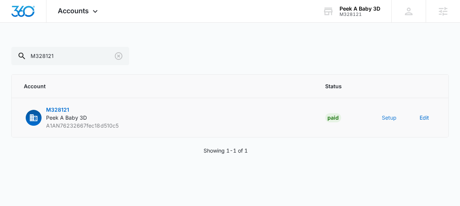
click at [387, 115] on button "Setup" at bounding box center [389, 117] width 15 height 8
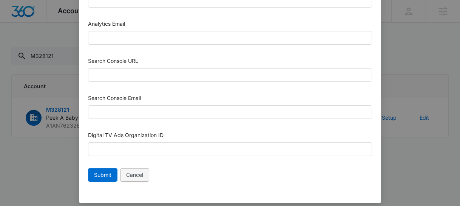
click at [135, 170] on span "Cancel" at bounding box center [134, 174] width 17 height 8
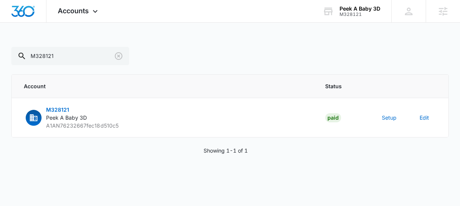
scroll to position [455, 0]
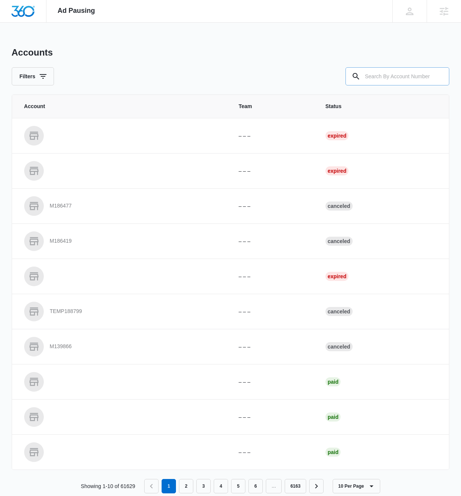
click at [396, 82] on input "text" at bounding box center [398, 76] width 104 height 18
paste input "M328121"
type input "M328121"
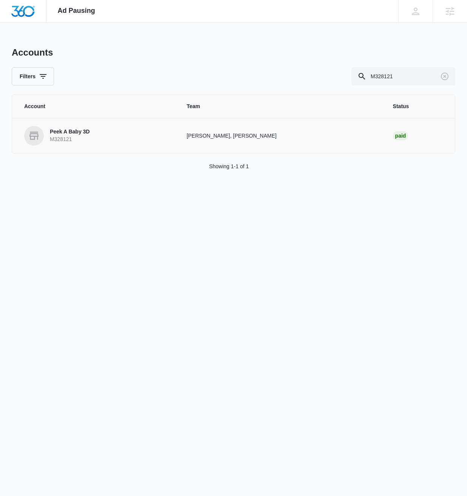
click at [63, 132] on p "Peek A Baby 3D" at bounding box center [70, 132] width 40 height 8
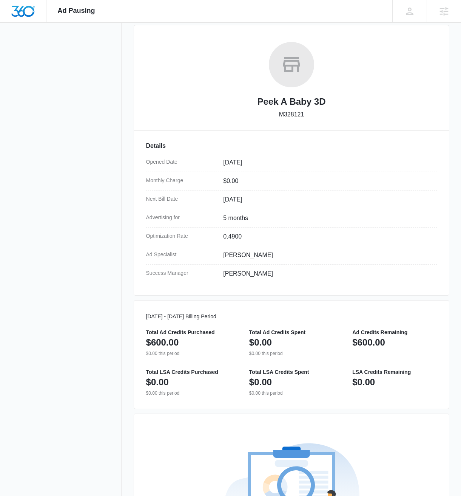
scroll to position [261, 0]
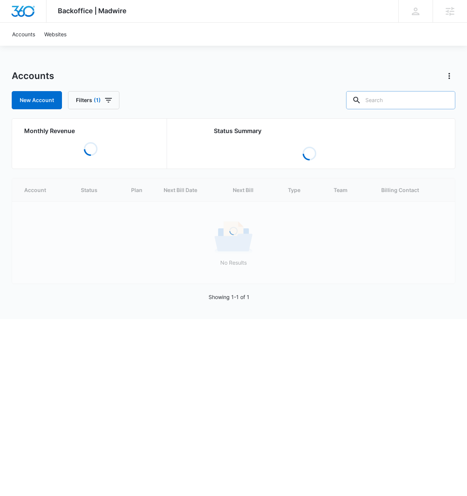
click at [388, 101] on input "text" at bounding box center [400, 100] width 109 height 18
paste input "M328121"
type input "M328121"
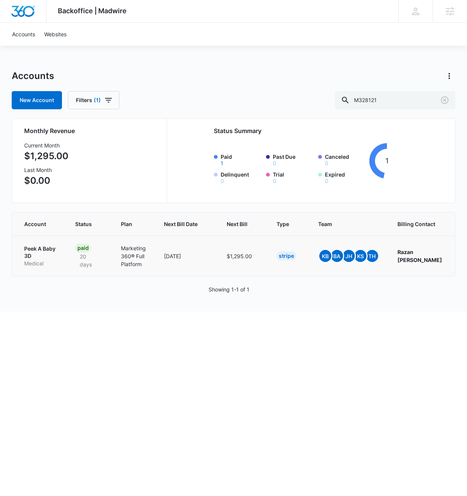
click at [34, 249] on p "Peek A Baby 3D" at bounding box center [40, 252] width 33 height 15
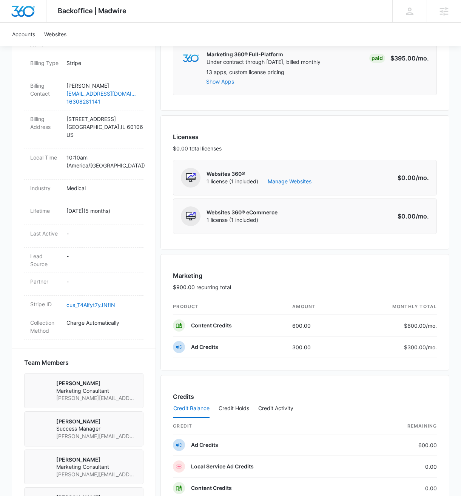
scroll to position [219, 0]
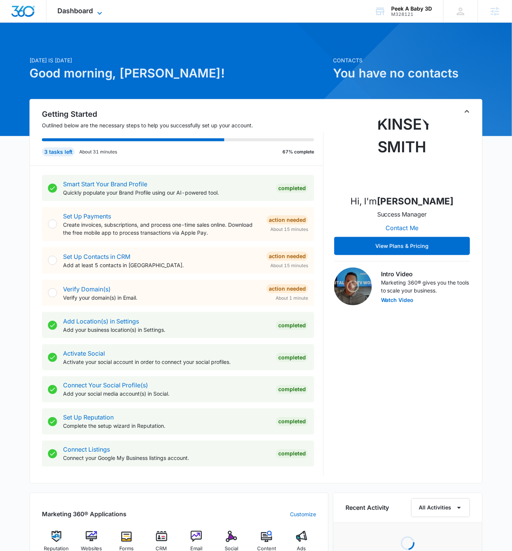
click at [96, 8] on div "Dashboard Apps Reputation Websites Forms CRM Email Social Content Ads Intellige…" at bounding box center [80, 11] width 69 height 22
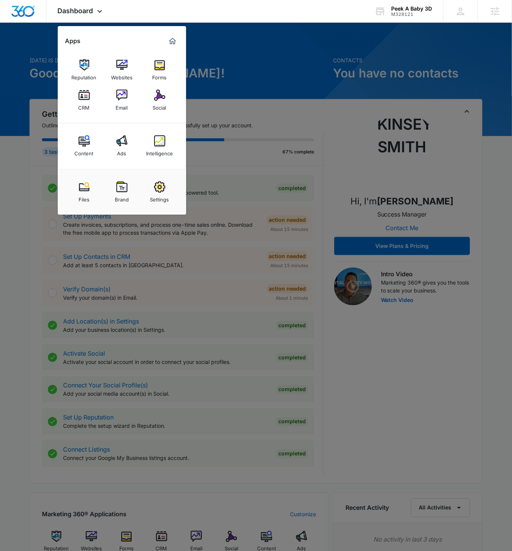
drag, startPoint x: 157, startPoint y: 138, endPoint x: 167, endPoint y: 146, distance: 12.3
click at [157, 138] on img at bounding box center [159, 140] width 11 height 11
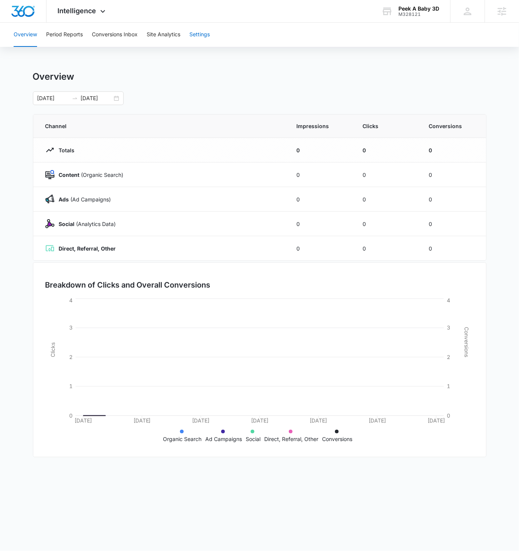
click at [192, 34] on button "Settings" at bounding box center [199, 35] width 20 height 24
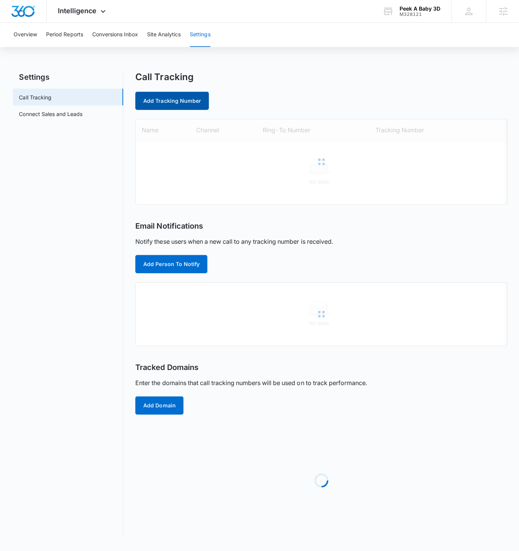
click at [156, 102] on link "Add Tracking Number" at bounding box center [171, 100] width 73 height 18
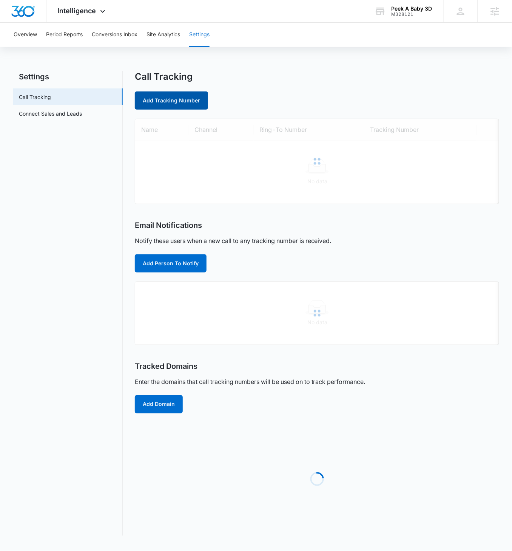
select select "by_area_code"
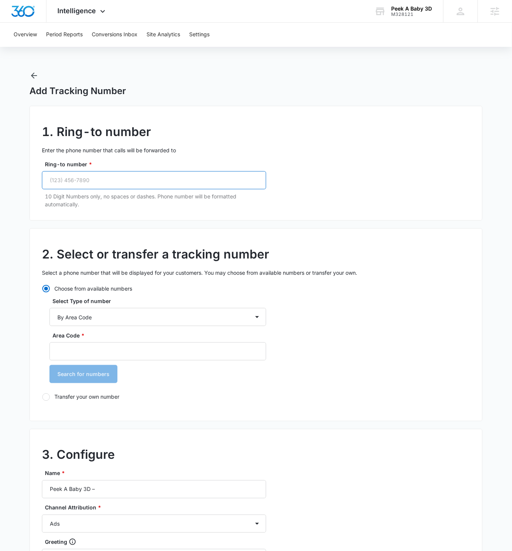
click at [88, 180] on input "Ring-to number *" at bounding box center [154, 180] width 224 height 18
paste input "(630) 828-1141"
type input "(630) 828-1141"
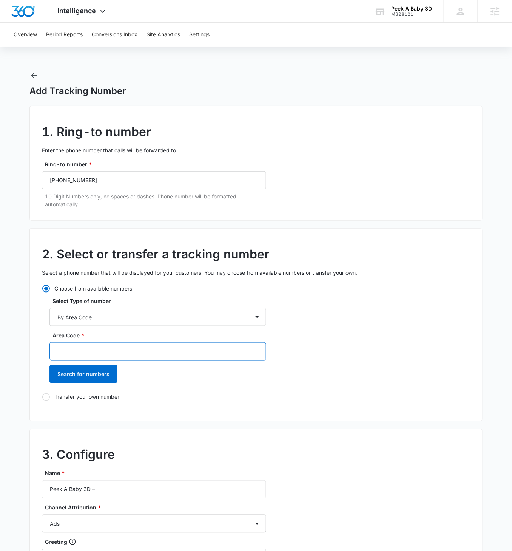
click at [151, 317] on input "Area Code *" at bounding box center [157, 351] width 217 height 18
type input "630"
click at [49, 317] on button "Search for numbers" at bounding box center [83, 374] width 68 height 18
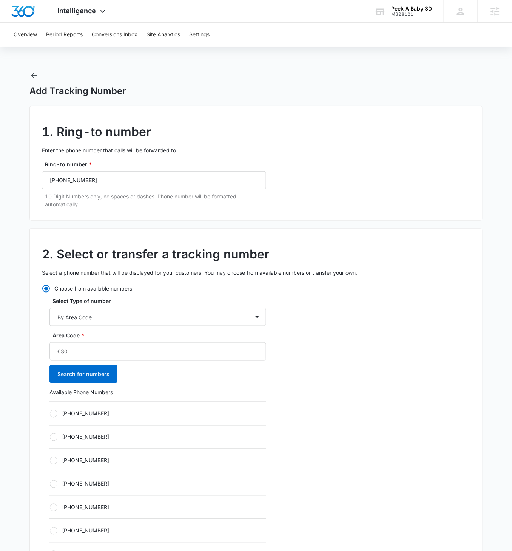
click at [57, 317] on div "[PHONE_NUMBER]" at bounding box center [157, 413] width 217 height 23
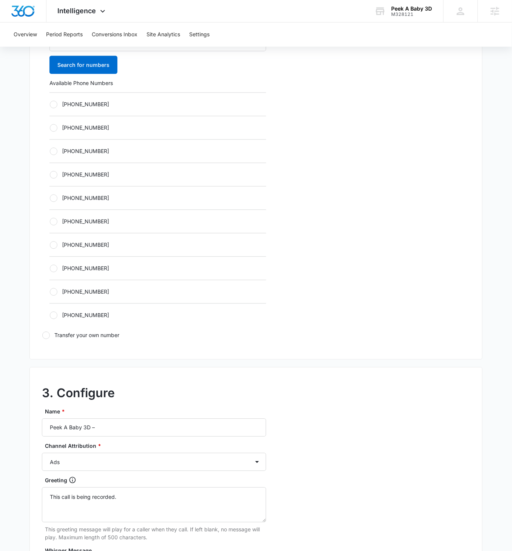
click at [53, 101] on div at bounding box center [54, 105] width 8 height 8
click at [50, 104] on input "[PHONE_NUMBER]" at bounding box center [49, 104] width 0 height 0
radio input "true"
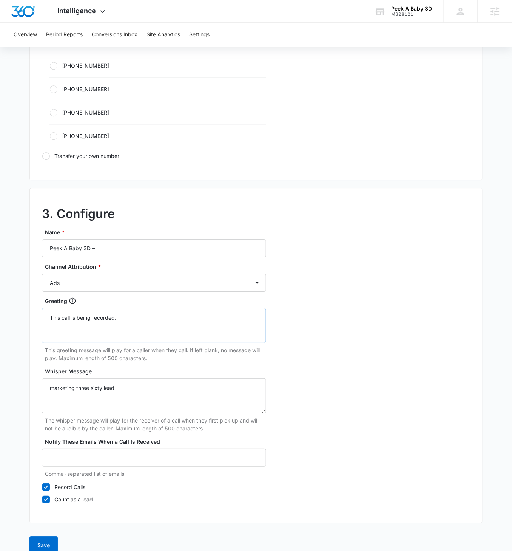
scroll to position [497, 0]
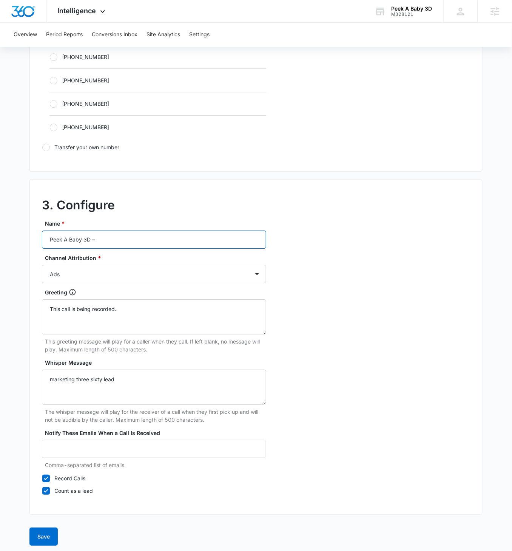
click at [148, 237] on input "Peek A Baby 3D –" at bounding box center [154, 239] width 224 height 18
type input "Peek A Baby 3D – Ads"
click at [43, 317] on button "Save" at bounding box center [43, 536] width 28 height 18
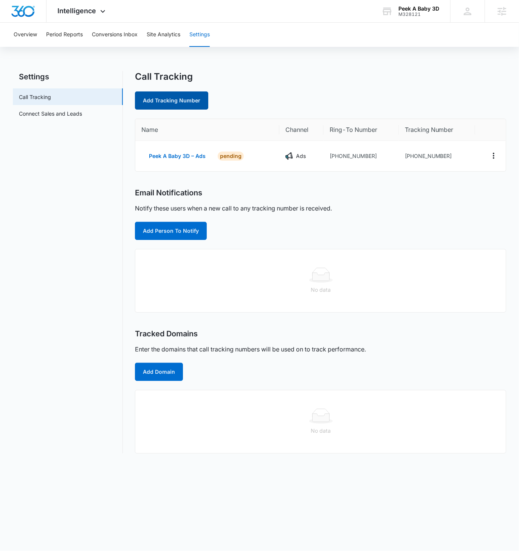
click at [184, 100] on link "Add Tracking Number" at bounding box center [171, 100] width 73 height 18
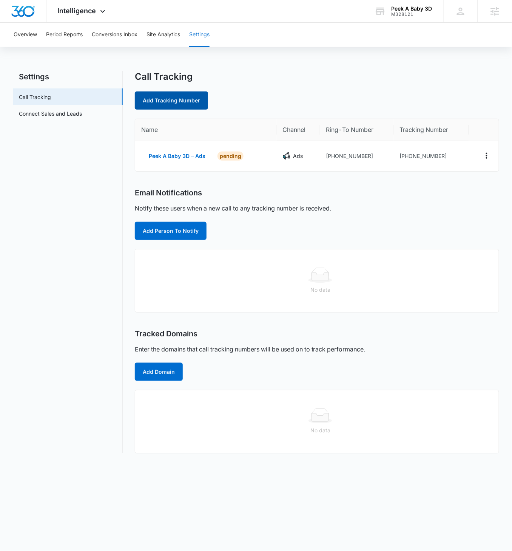
select select "by_area_code"
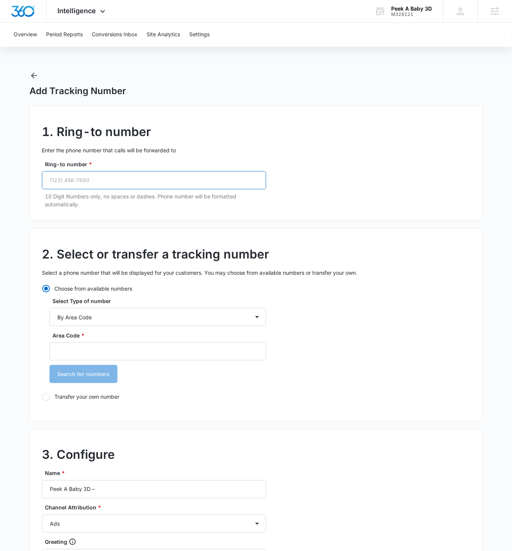
click at [104, 183] on input "Ring-to number *" at bounding box center [154, 180] width 224 height 18
paste input "(630) 828-1141"
type input "(630) 828-1141"
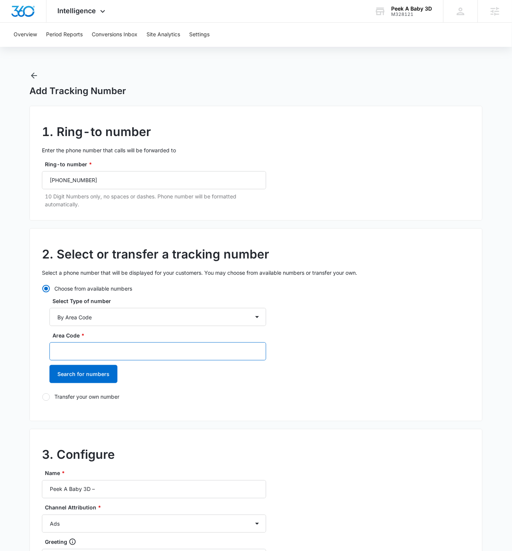
click at [76, 317] on input "Area Code *" at bounding box center [157, 351] width 217 height 18
type input "630"
click at [49, 317] on button "Search for numbers" at bounding box center [83, 374] width 68 height 18
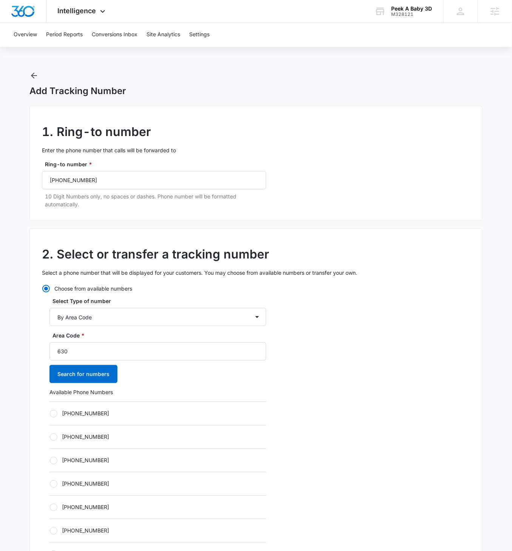
click at [57, 317] on label "[PHONE_NUMBER]" at bounding box center [157, 414] width 217 height 8
click at [50, 317] on input "[PHONE_NUMBER]" at bounding box center [49, 413] width 0 height 0
radio input "true"
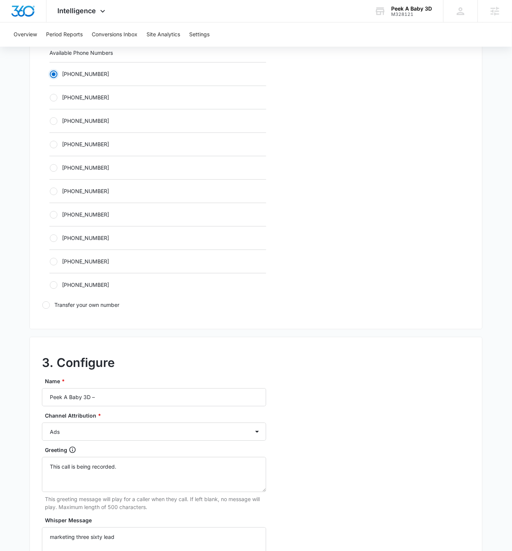
scroll to position [349, 0]
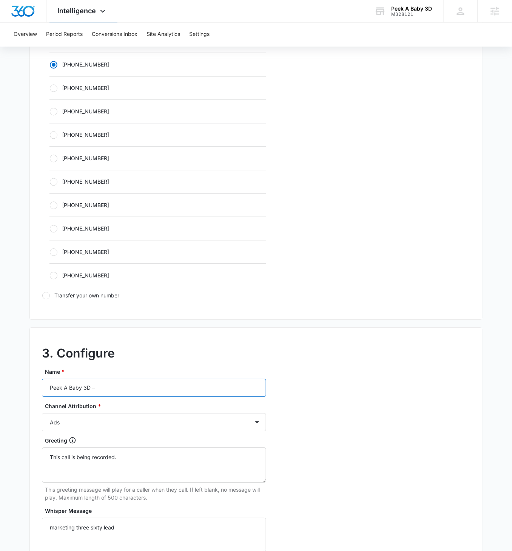
click at [115, 317] on input "Peek A Baby 3D –" at bounding box center [154, 388] width 224 height 18
type input "Peek A Baby 3D – Content"
click at [154, 317] on select "Ads Local Service Ads Content Social Other" at bounding box center [154, 422] width 224 height 18
select select "CONTENT"
click at [42, 317] on select "Ads Local Service Ads Content Social Other" at bounding box center [154, 422] width 224 height 18
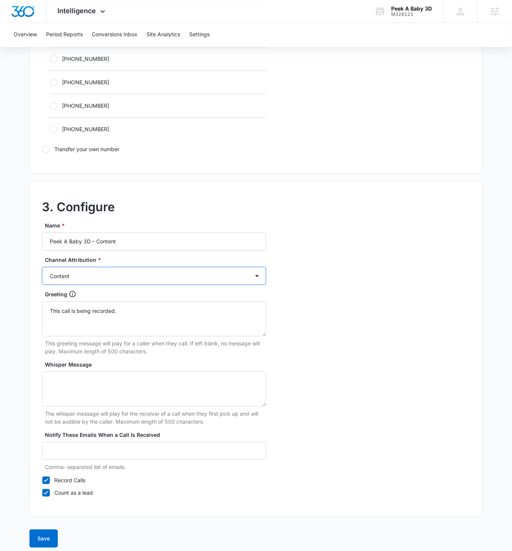
scroll to position [497, 0]
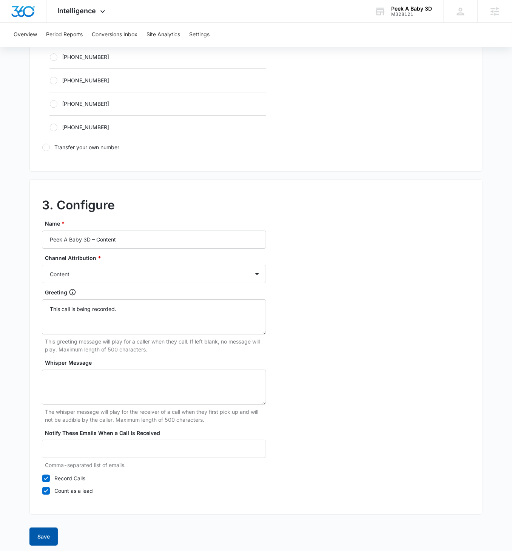
click at [47, 317] on button "Save" at bounding box center [43, 536] width 28 height 18
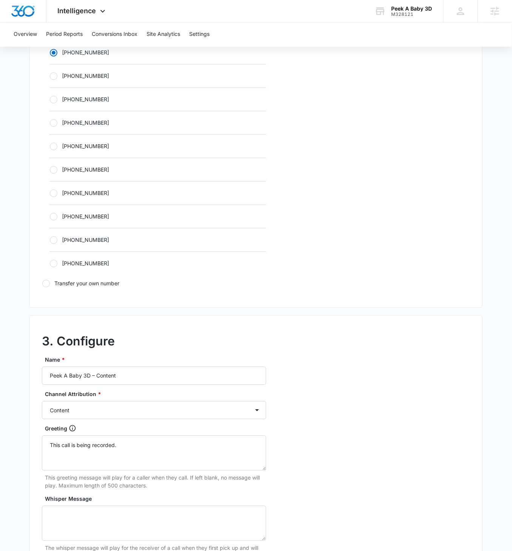
scroll to position [353, 0]
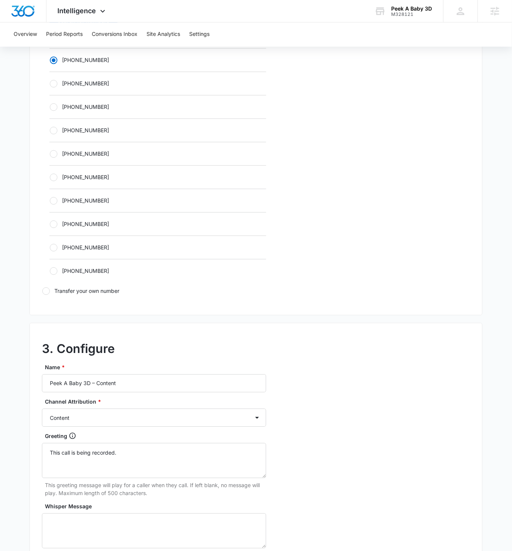
click at [54, 81] on div at bounding box center [54, 84] width 8 height 8
click at [50, 83] on input "[PHONE_NUMBER]" at bounding box center [49, 83] width 0 height 0
radio input "false"
radio input "true"
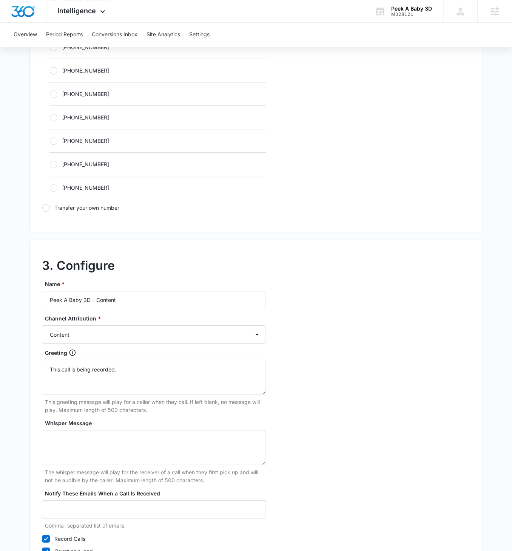
scroll to position [499, 0]
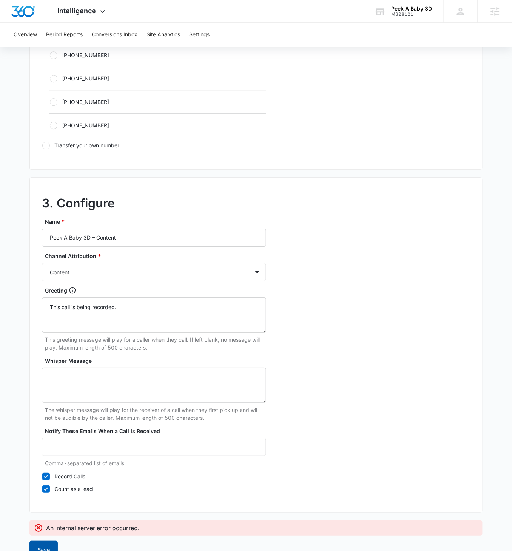
click at [46, 317] on button "Save" at bounding box center [43, 550] width 28 height 18
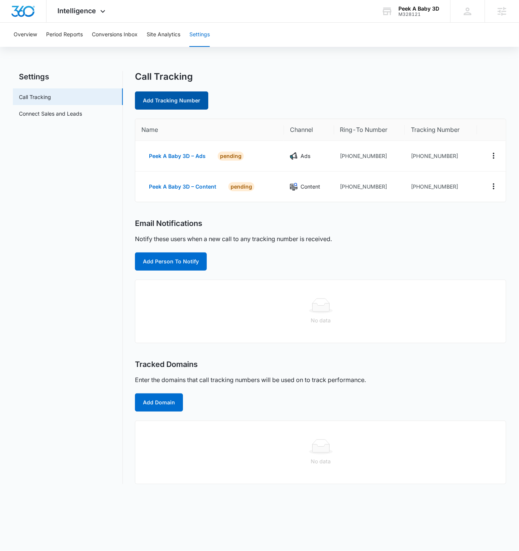
click at [169, 99] on link "Add Tracking Number" at bounding box center [171, 100] width 73 height 18
select select "by_area_code"
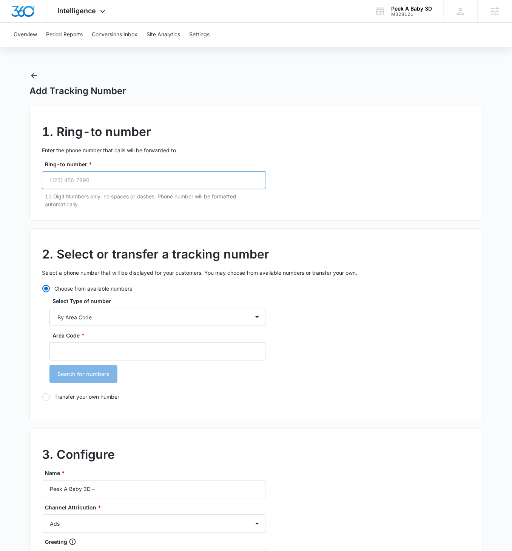
click at [118, 187] on input "Ring-to number *" at bounding box center [154, 180] width 224 height 18
paste input "(630) 828-1141"
type input "(630) 828-1141"
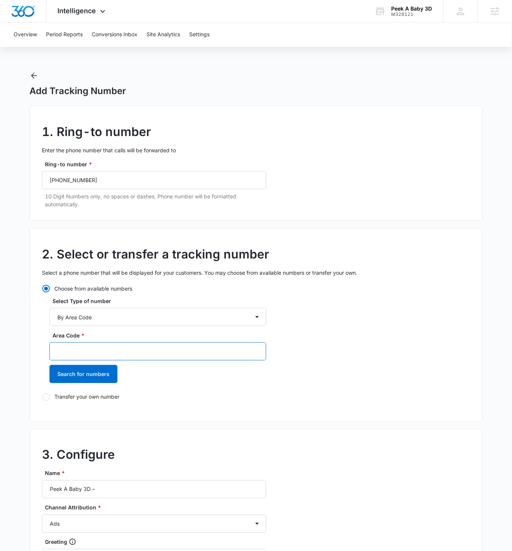
click at [110, 317] on input "Area Code *" at bounding box center [157, 351] width 217 height 18
type input "630"
click at [49, 317] on button "Search for numbers" at bounding box center [83, 374] width 68 height 18
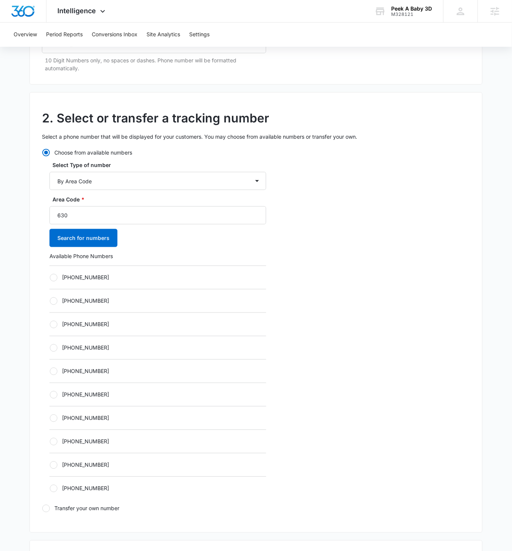
scroll to position [175, 0]
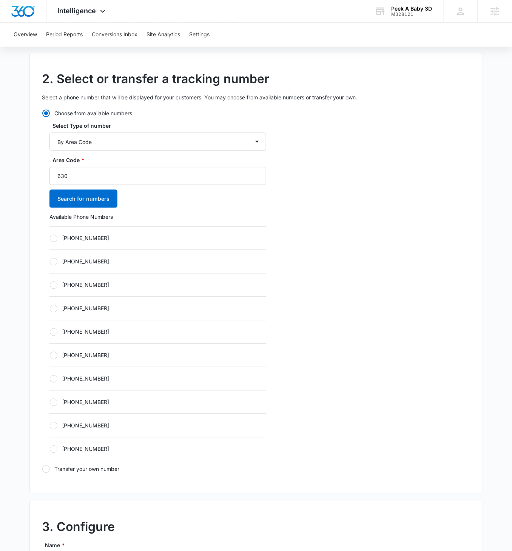
click at [55, 240] on div at bounding box center [54, 239] width 8 height 8
click at [50, 238] on input "+16302334625" at bounding box center [49, 238] width 0 height 0
radio input "true"
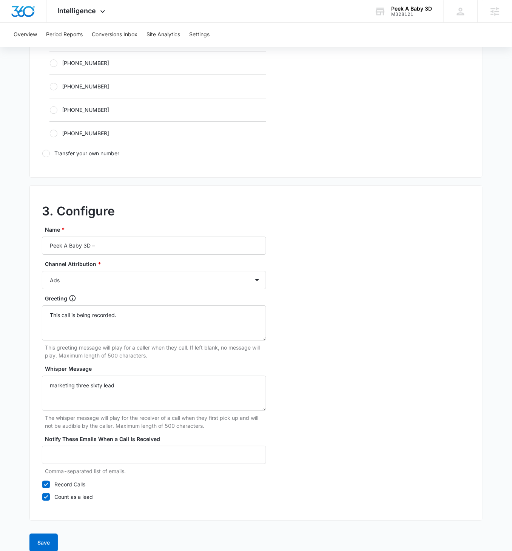
scroll to position [497, 0]
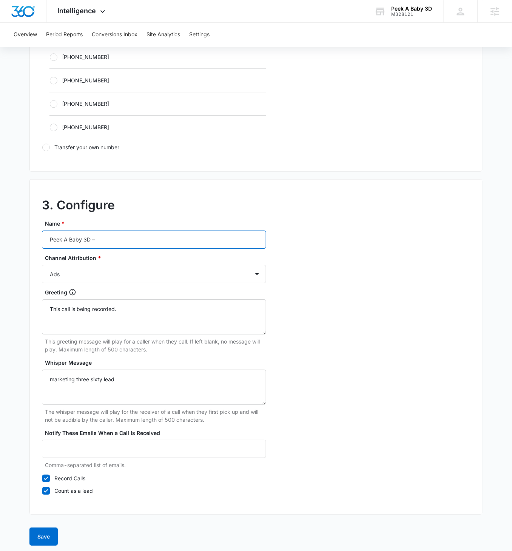
click at [126, 237] on input "Peek A Baby 3D –" at bounding box center [154, 239] width 224 height 18
type input "Peek A Baby 3D – Social"
click at [141, 267] on select "Ads Local Service Ads Content Social Other" at bounding box center [154, 274] width 224 height 18
select select "SOCIAL"
click at [42, 265] on select "Ads Local Service Ads Content Social Other" at bounding box center [154, 274] width 224 height 18
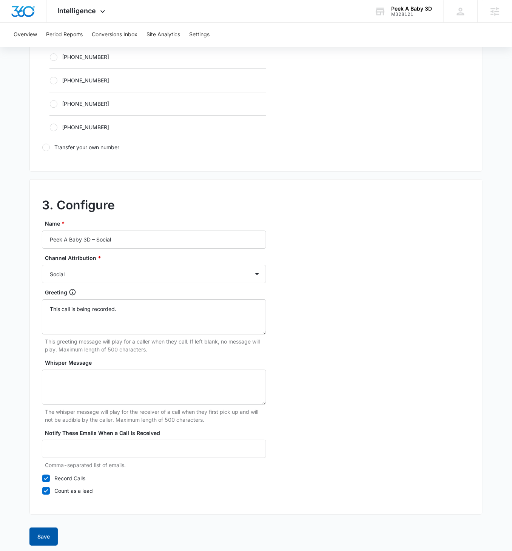
drag, startPoint x: 39, startPoint y: 530, endPoint x: 58, endPoint y: 524, distance: 20.3
click at [39, 317] on button "Save" at bounding box center [43, 536] width 28 height 18
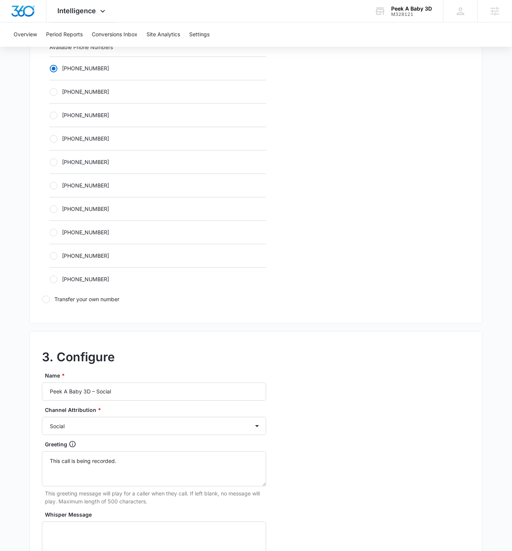
click at [54, 94] on label "+16302737317" at bounding box center [157, 92] width 217 height 8
click at [50, 92] on input "+16302737317" at bounding box center [49, 92] width 0 height 0
radio input "false"
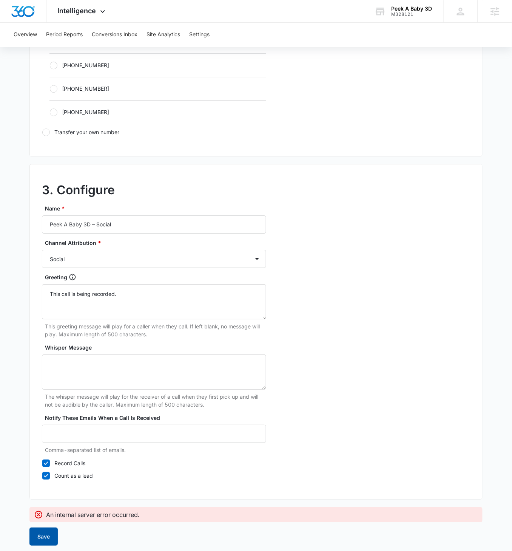
click at [39, 317] on button "Save" at bounding box center [43, 536] width 28 height 18
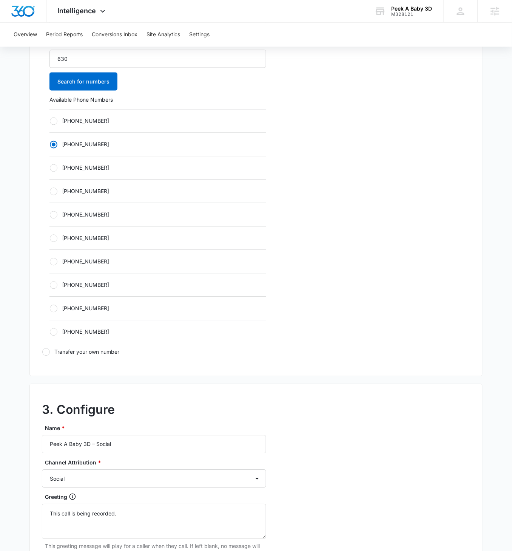
click at [54, 170] on div at bounding box center [54, 168] width 8 height 8
click at [50, 168] on input "+16302831308" at bounding box center [49, 168] width 0 height 0
radio input "false"
radio input "true"
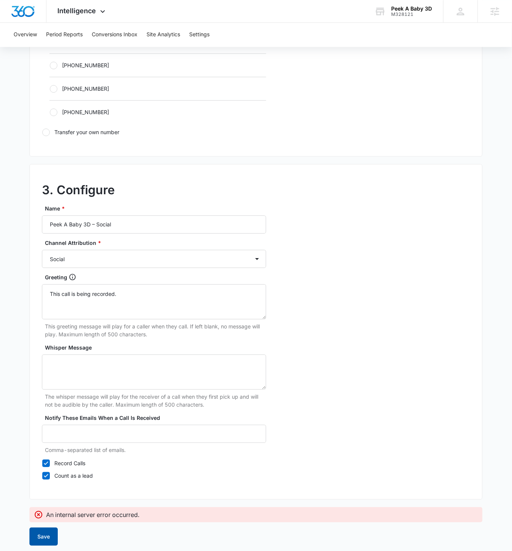
drag, startPoint x: 43, startPoint y: 529, endPoint x: 92, endPoint y: 526, distance: 48.9
click at [44, 317] on button "Save" at bounding box center [43, 536] width 28 height 18
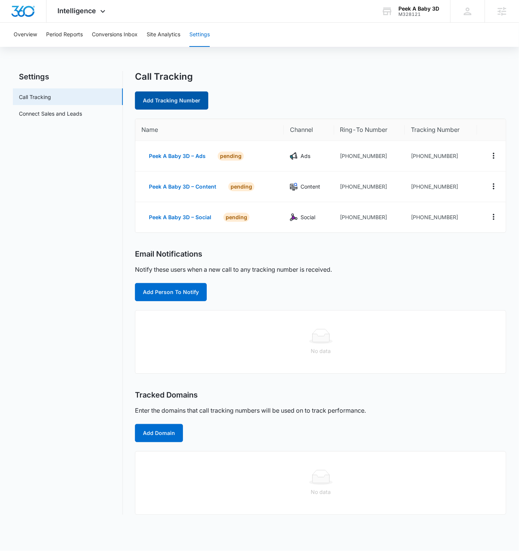
click at [170, 102] on link "Add Tracking Number" at bounding box center [171, 100] width 73 height 18
select select "by_area_code"
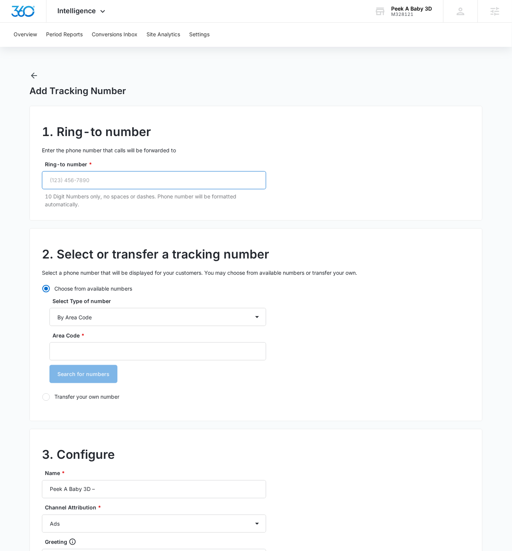
click at [105, 187] on input "Ring-to number *" at bounding box center [154, 180] width 224 height 18
paste input "(630) 828-1141"
type input "(630) 828-1141"
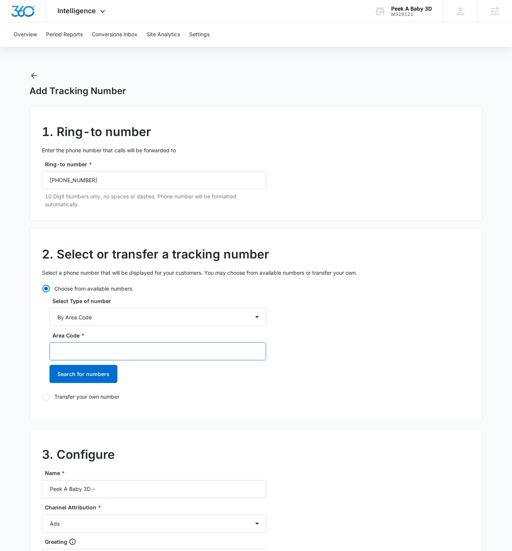
drag, startPoint x: 114, startPoint y: 351, endPoint x: 134, endPoint y: 345, distance: 20.4
click at [114, 317] on input "Area Code *" at bounding box center [157, 351] width 217 height 18
type input "630"
click at [49, 317] on button "Search for numbers" at bounding box center [83, 374] width 68 height 18
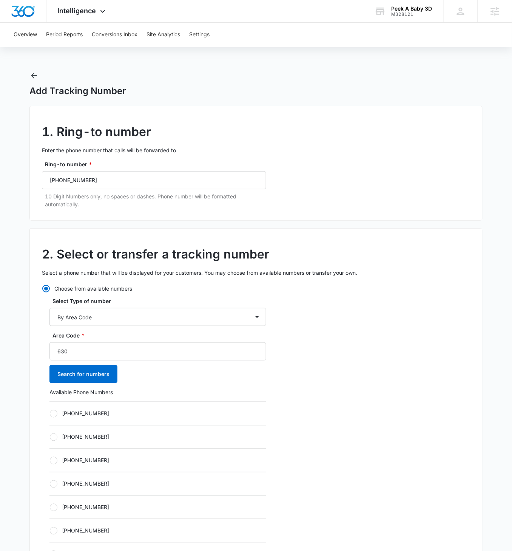
click at [54, 317] on div "+16302334625" at bounding box center [157, 413] width 217 height 23
click at [59, 317] on label "+16302334625" at bounding box center [157, 414] width 217 height 8
click at [50, 317] on input "+16302334625" at bounding box center [49, 413] width 0 height 0
radio input "true"
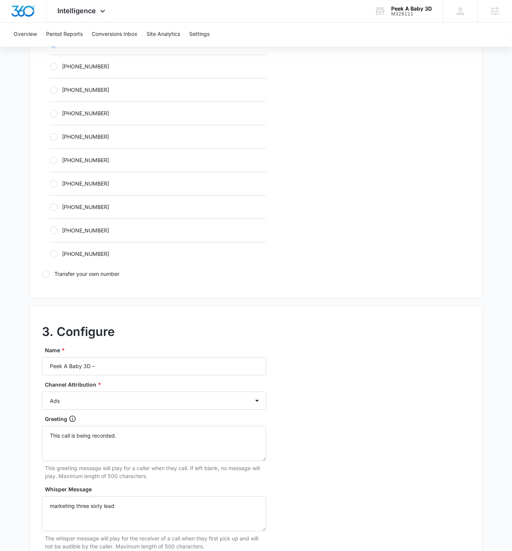
scroll to position [471, 0]
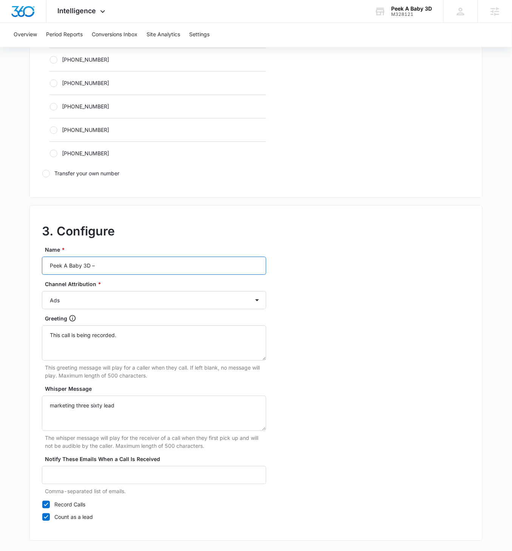
click at [124, 267] on input "Peek A Baby 3D –" at bounding box center [154, 266] width 224 height 18
type input "Peek A Baby 3D – Other"
click at [147, 305] on select "Ads Local Service Ads Content Social Other" at bounding box center [154, 300] width 224 height 18
select select "OTHER"
click at [42, 291] on select "Ads Local Service Ads Content Social Other" at bounding box center [154, 300] width 224 height 18
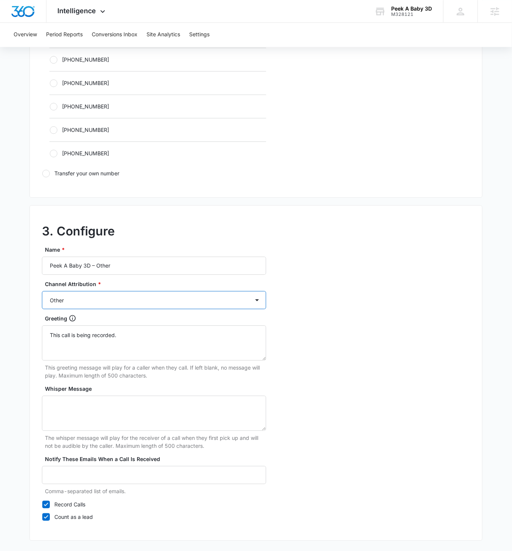
scroll to position [497, 0]
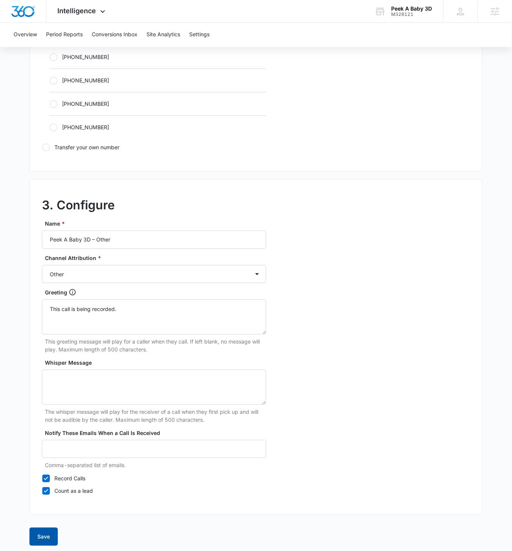
click at [45, 317] on button "Save" at bounding box center [43, 536] width 28 height 18
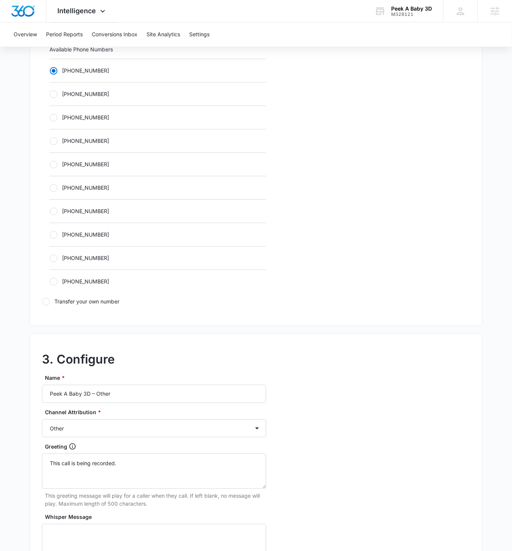
scroll to position [331, 0]
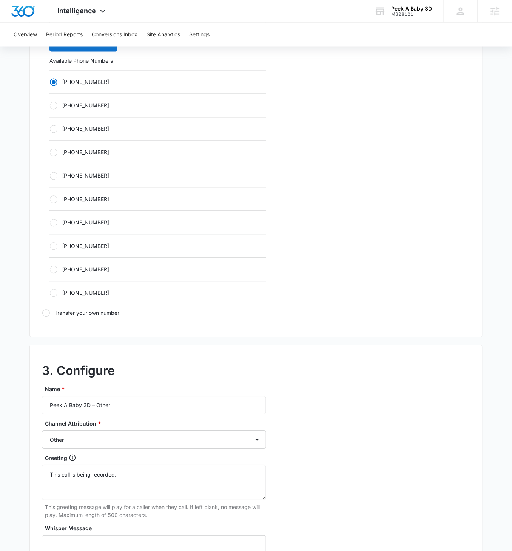
click at [58, 102] on label "+16302737317" at bounding box center [157, 106] width 217 height 8
click at [50, 105] on input "+16302737317" at bounding box center [49, 105] width 0 height 0
radio input "false"
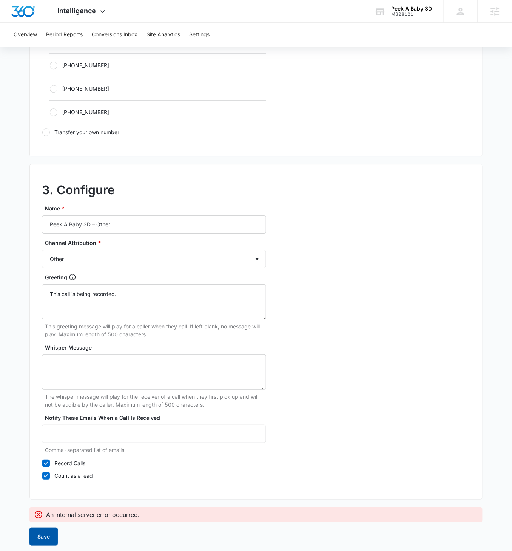
click at [41, 317] on button "Save" at bounding box center [43, 536] width 28 height 18
click at [51, 74] on div "+16302838628" at bounding box center [157, 64] width 217 height 23
click at [53, 87] on div at bounding box center [54, 89] width 8 height 8
click at [50, 88] on input "+16302965044" at bounding box center [49, 88] width 0 height 0
radio input "false"
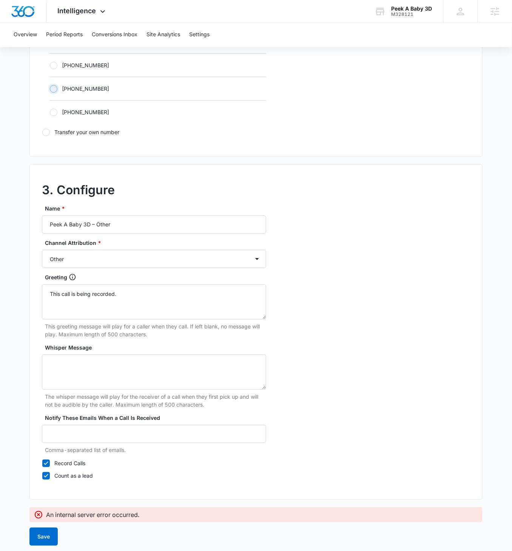
radio input "true"
click at [44, 317] on button "Save" at bounding box center [43, 536] width 28 height 18
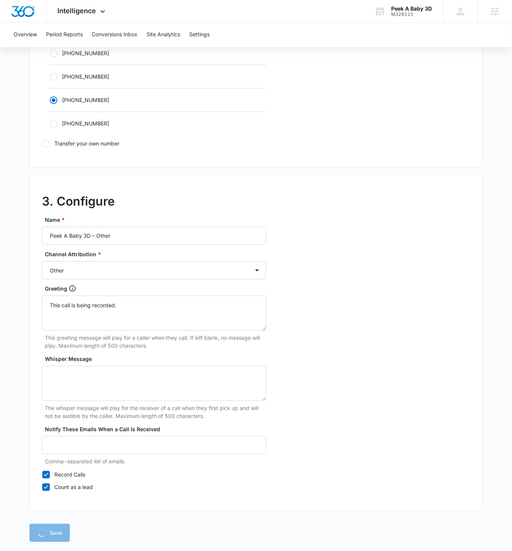
scroll to position [497, 0]
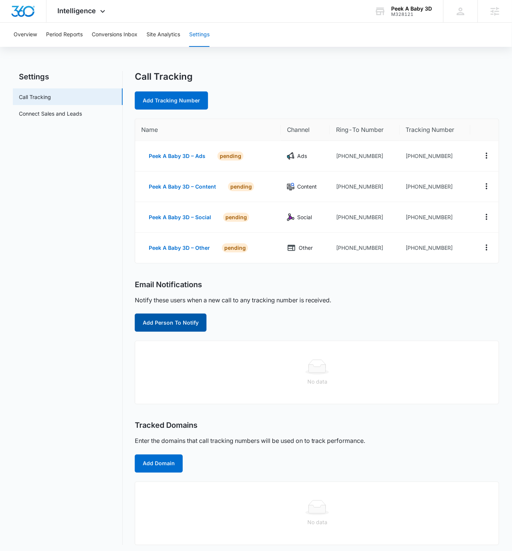
click at [192, 317] on button "Add Person To Notify" at bounding box center [171, 323] width 72 height 18
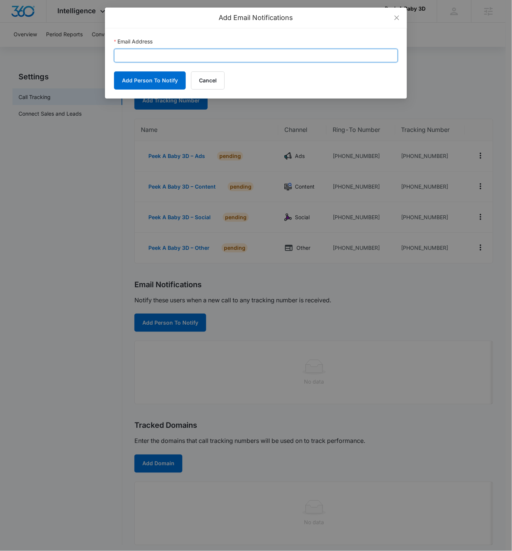
click at [165, 58] on input "Email Address" at bounding box center [256, 56] width 284 height 14
paste input "info@peekababy3d.com"
type input "info@peekababy3d.com"
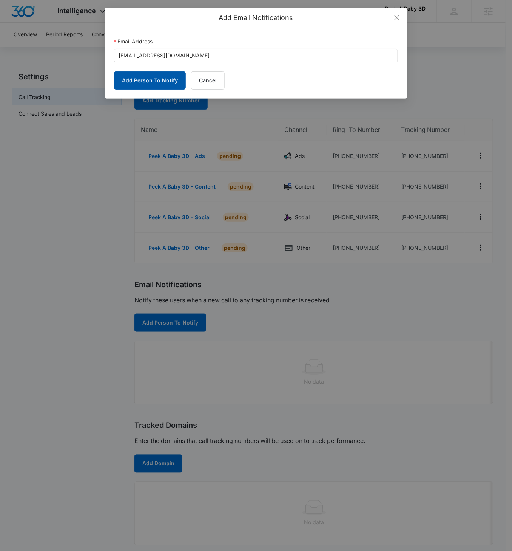
click at [156, 84] on button "Add Person To Notify" at bounding box center [150, 80] width 72 height 18
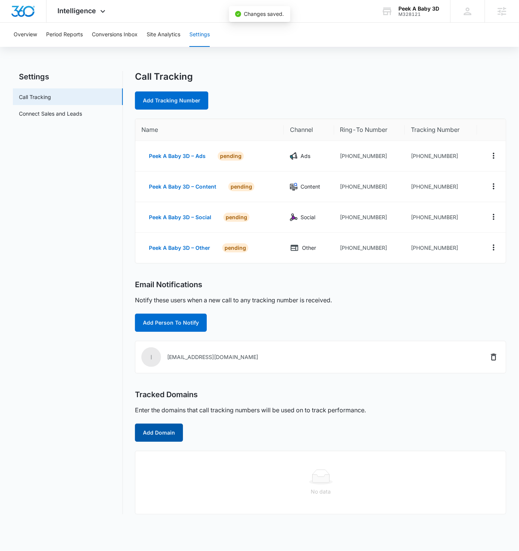
click at [171, 317] on button "Add Domain" at bounding box center [159, 433] width 48 height 18
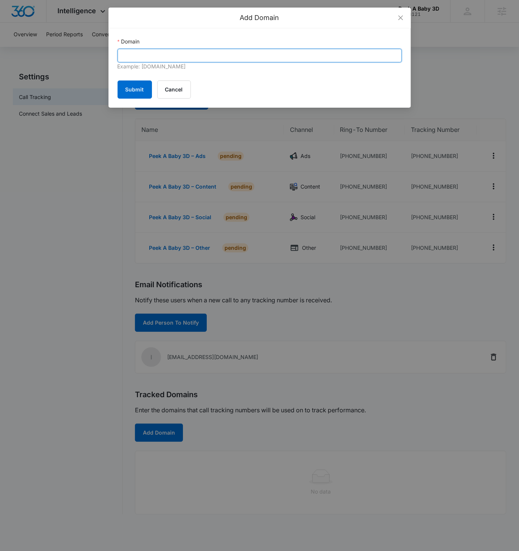
click at [221, 55] on input "Domain" at bounding box center [260, 56] width 284 height 14
paste input "peekababy3d.com"
type input "peekababy3d.com"
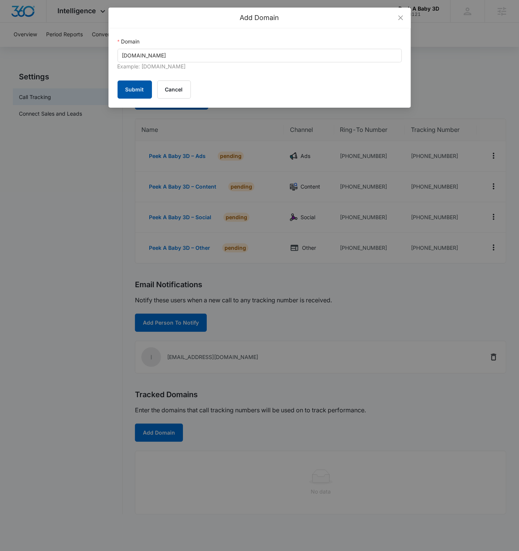
click at [119, 85] on button "Submit" at bounding box center [135, 89] width 34 height 18
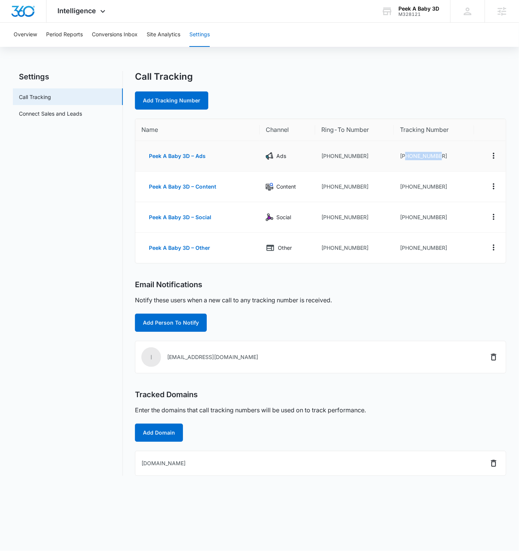
drag, startPoint x: 441, startPoint y: 156, endPoint x: 404, endPoint y: 155, distance: 37.0
click at [404, 155] on td "[PHONE_NUMBER]" at bounding box center [434, 156] width 80 height 31
copy td "6302334625"
drag, startPoint x: 445, startPoint y: 186, endPoint x: 405, endPoint y: 186, distance: 39.7
click at [405, 186] on td "[PHONE_NUMBER]" at bounding box center [434, 187] width 80 height 31
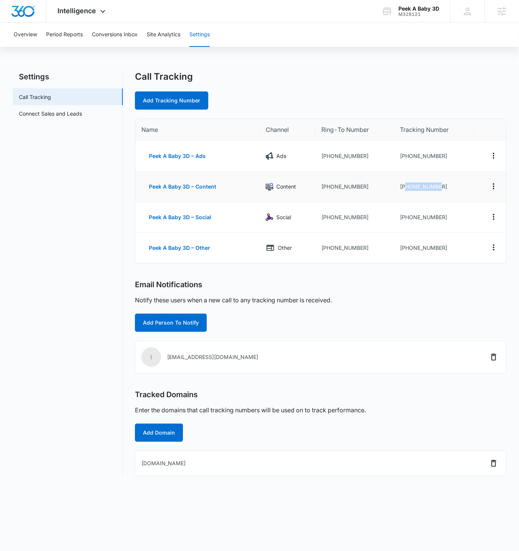
copy td "6302737317"
drag, startPoint x: 445, startPoint y: 217, endPoint x: 405, endPoint y: 215, distance: 40.1
click at [405, 215] on td "[PHONE_NUMBER]" at bounding box center [434, 217] width 80 height 31
copy td "6302831308"
drag, startPoint x: 446, startPoint y: 249, endPoint x: 405, endPoint y: 246, distance: 41.2
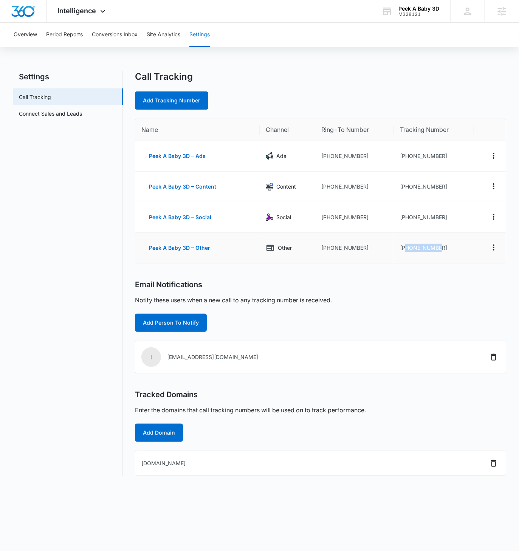
click at [405, 246] on td "[PHONE_NUMBER]" at bounding box center [434, 248] width 80 height 30
copy td "6302965044"
click at [413, 11] on div "Peek A Baby 3D" at bounding box center [418, 9] width 41 height 6
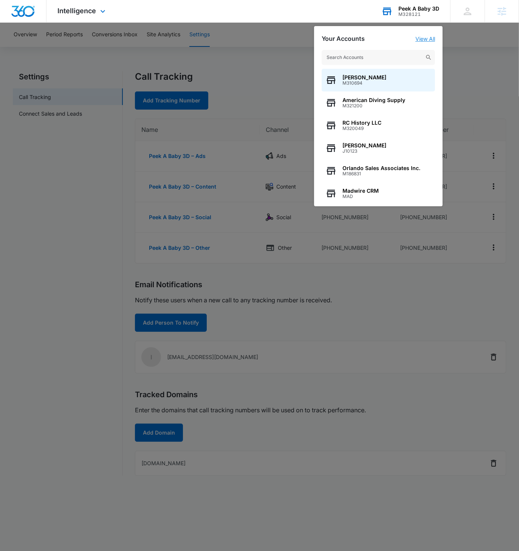
click at [426, 37] on link "View All" at bounding box center [425, 39] width 20 height 6
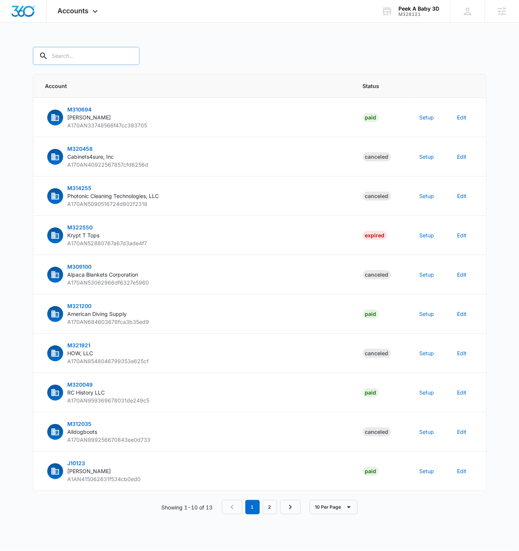
click at [80, 59] on input "text" at bounding box center [86, 56] width 107 height 18
paste input "M328121"
type input "M328121"
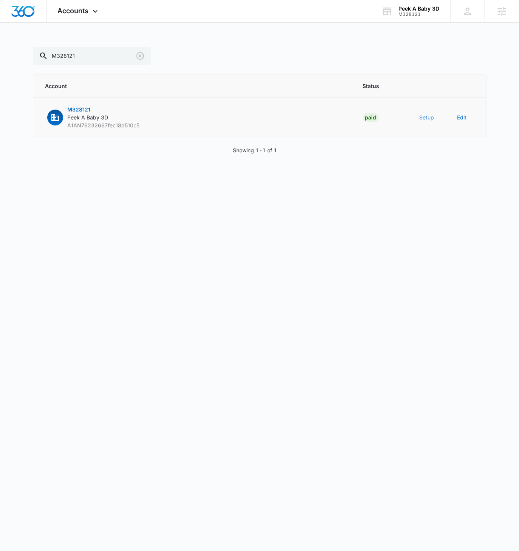
click at [425, 119] on button "Setup" at bounding box center [426, 117] width 15 height 8
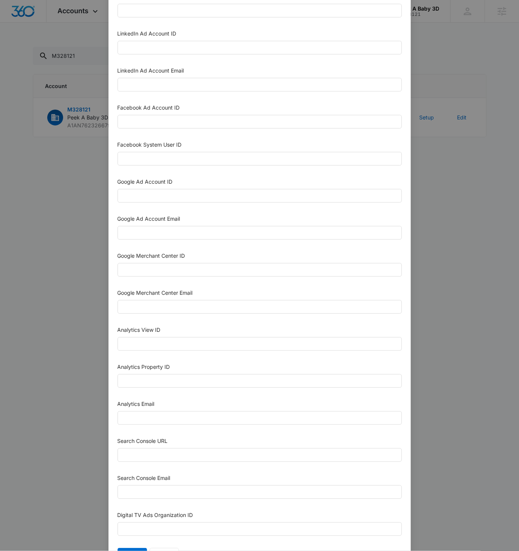
scroll to position [101, 0]
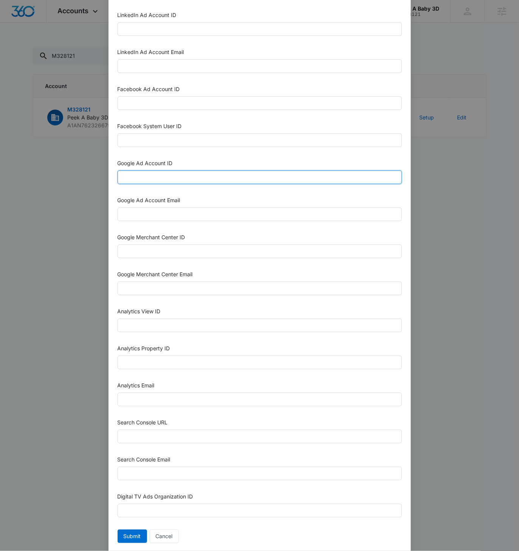
click at [157, 174] on input "Google Ad Account ID" at bounding box center [260, 177] width 284 height 14
paste input "568-263-6496"
type input "568-263-6496"
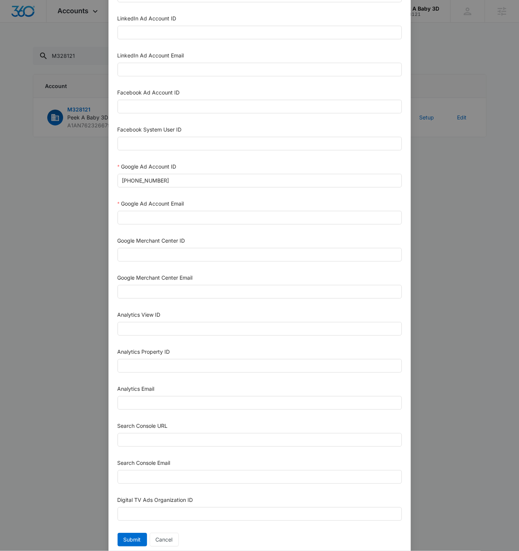
scroll to position [99, 0]
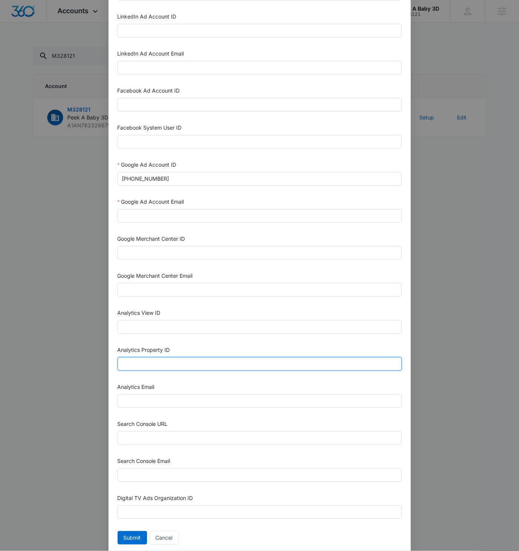
click at [138, 357] on input "Analytics Property ID" at bounding box center [260, 364] width 284 height 14
paste input "507641736"
type input "507641736"
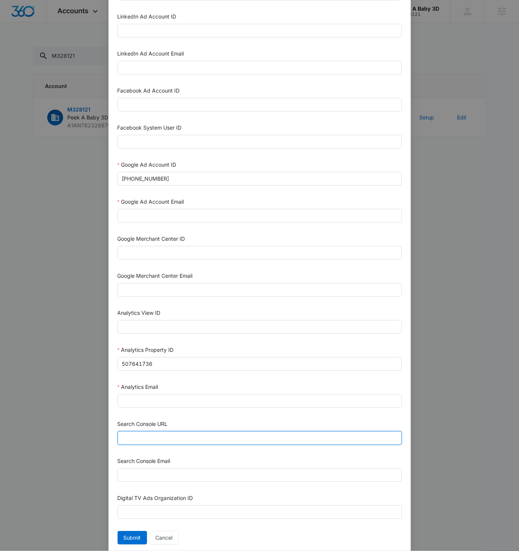
click at [151, 433] on input "Search Console URL" at bounding box center [260, 438] width 284 height 14
paste input "https://peekababy3d.com"
type input "https://peekababy3d.com"
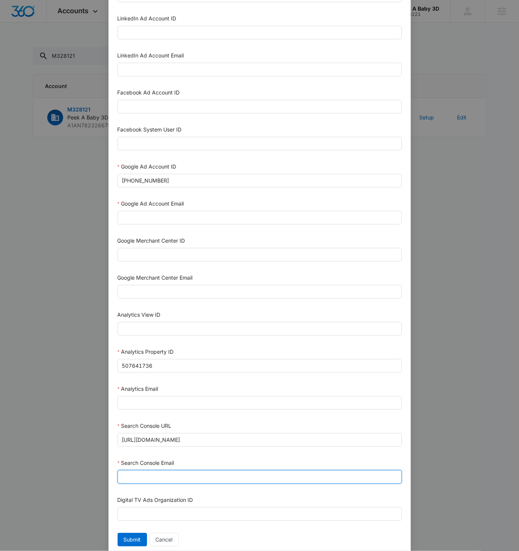
click at [149, 476] on input "Search Console Email" at bounding box center [260, 477] width 284 height 14
paste input "M360+Accounts1023@madwiremedia.com"
type input "M360+Accounts1023@madwiremedia.com"
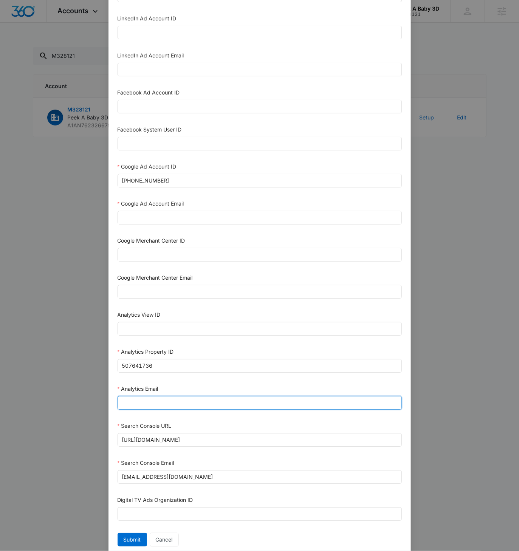
click at [139, 397] on input "Analytics Email" at bounding box center [260, 403] width 284 height 14
paste input "M360+Accounts1023@madwiremedia.com"
type input "M360+Accounts1023@madwiremedia.com"
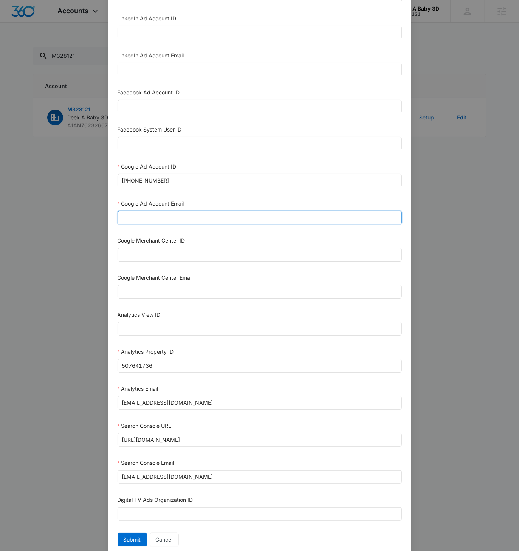
click at [132, 218] on input "Google Ad Account Email" at bounding box center [260, 218] width 284 height 14
paste input "M360+Accounts1023@madwiremedia.com"
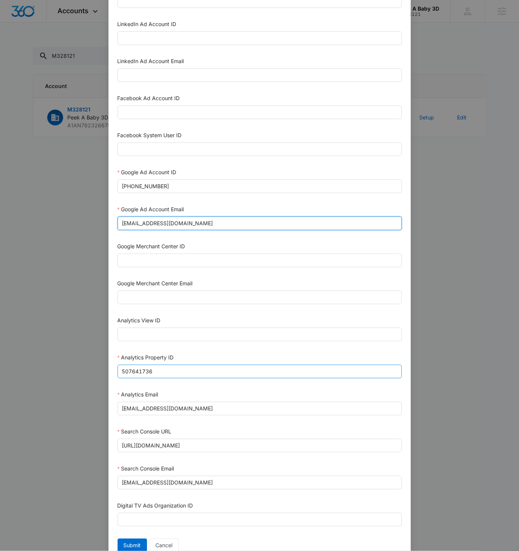
scroll to position [117, 0]
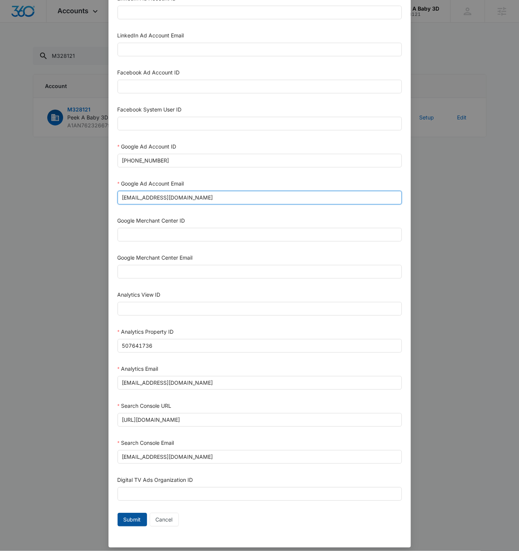
type input "M360+Accounts1023@madwiremedia.com"
click at [131, 517] on span "Submit" at bounding box center [132, 519] width 17 height 8
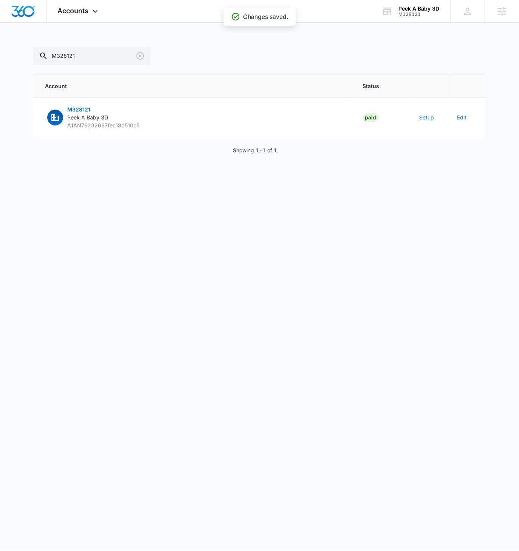
scroll to position [110, 0]
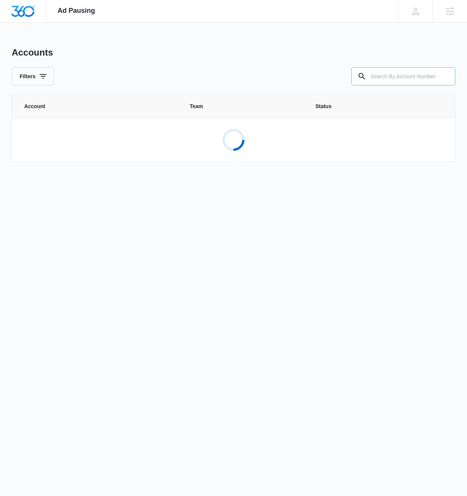
click at [392, 74] on input "text" at bounding box center [403, 76] width 104 height 18
paste input "M328121"
type input "M328121"
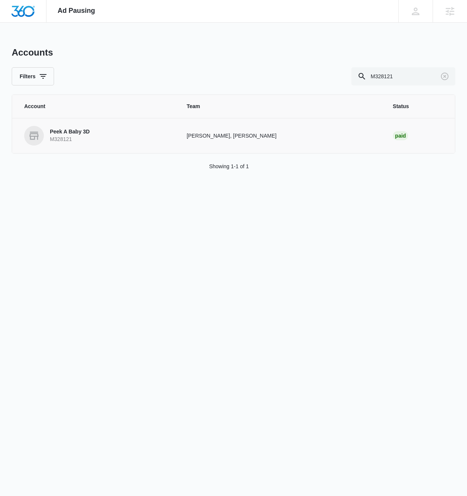
click at [77, 135] on p "Peek A Baby 3D" at bounding box center [70, 132] width 40 height 8
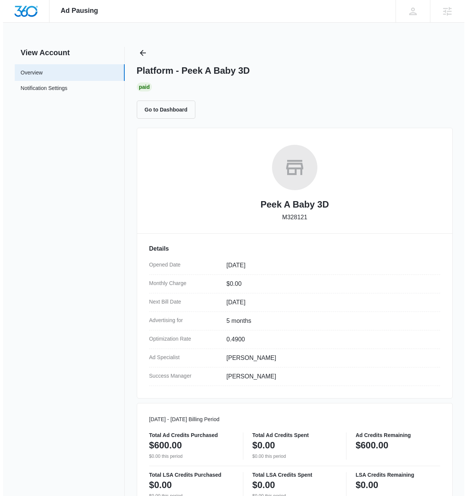
scroll to position [261, 0]
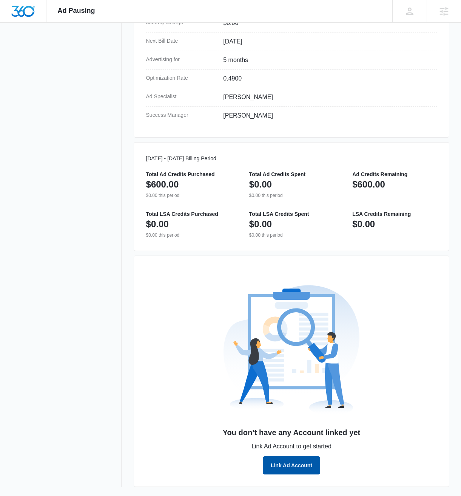
click at [286, 468] on button "Link Ad Account" at bounding box center [291, 465] width 57 height 18
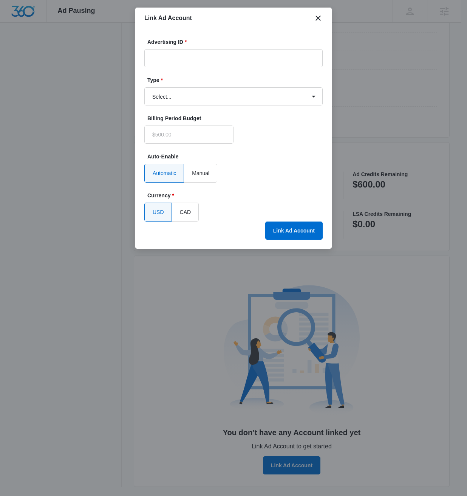
type input "$0.00"
click at [224, 54] on input "Advertising ID *" at bounding box center [233, 58] width 178 height 18
paste input "[PHONE_NUMBER]"
type input "[PHONE_NUMBER]"
click at [256, 99] on select "Select... Bing Ads Facebook Ads Google Ads" at bounding box center [233, 96] width 178 height 18
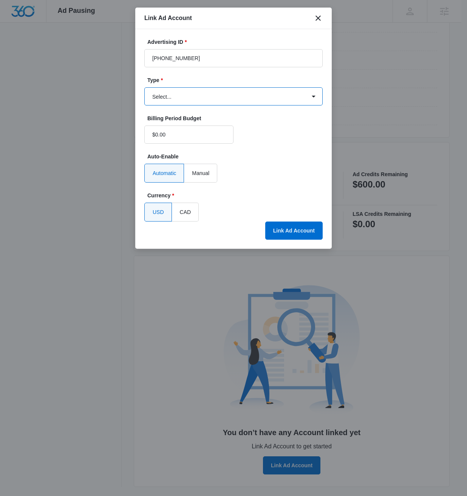
select select "google"
click at [144, 87] on select "Select... Bing Ads Facebook Ads Google Ads" at bounding box center [233, 96] width 178 height 18
click at [300, 229] on button "Link Ad Account" at bounding box center [293, 230] width 57 height 18
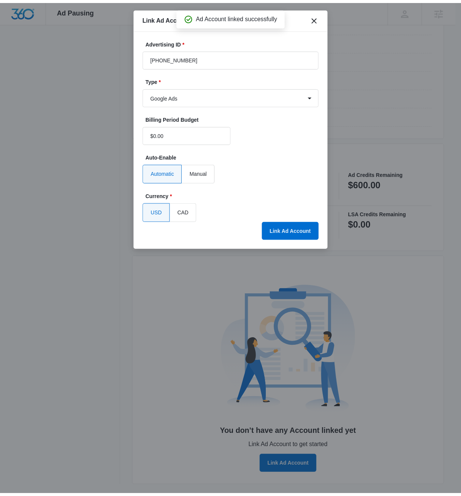
scroll to position [123, 0]
